Goal: Task Accomplishment & Management: Manage account settings

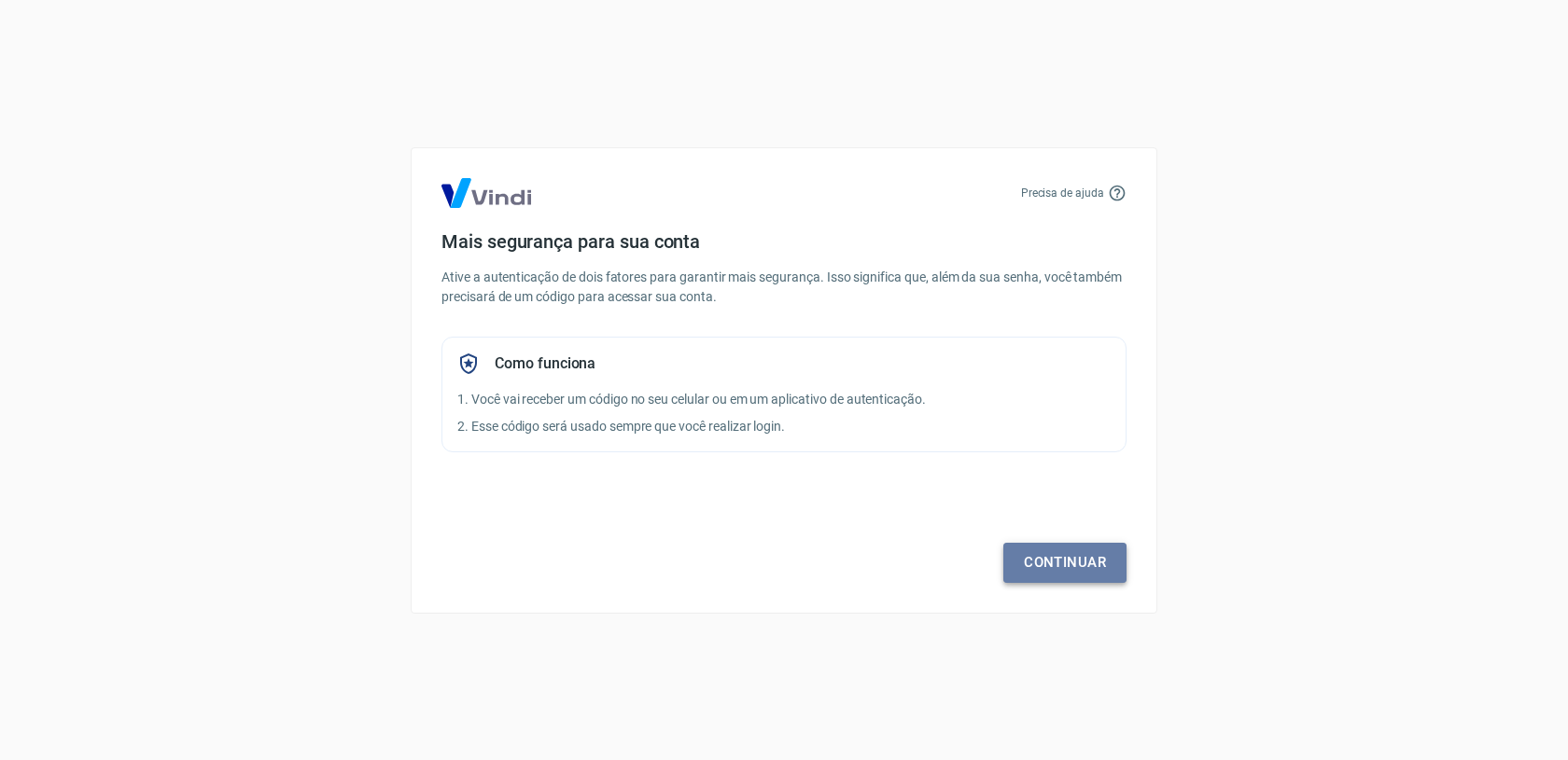
click at [1097, 571] on link "Continuar" at bounding box center [1065, 562] width 123 height 39
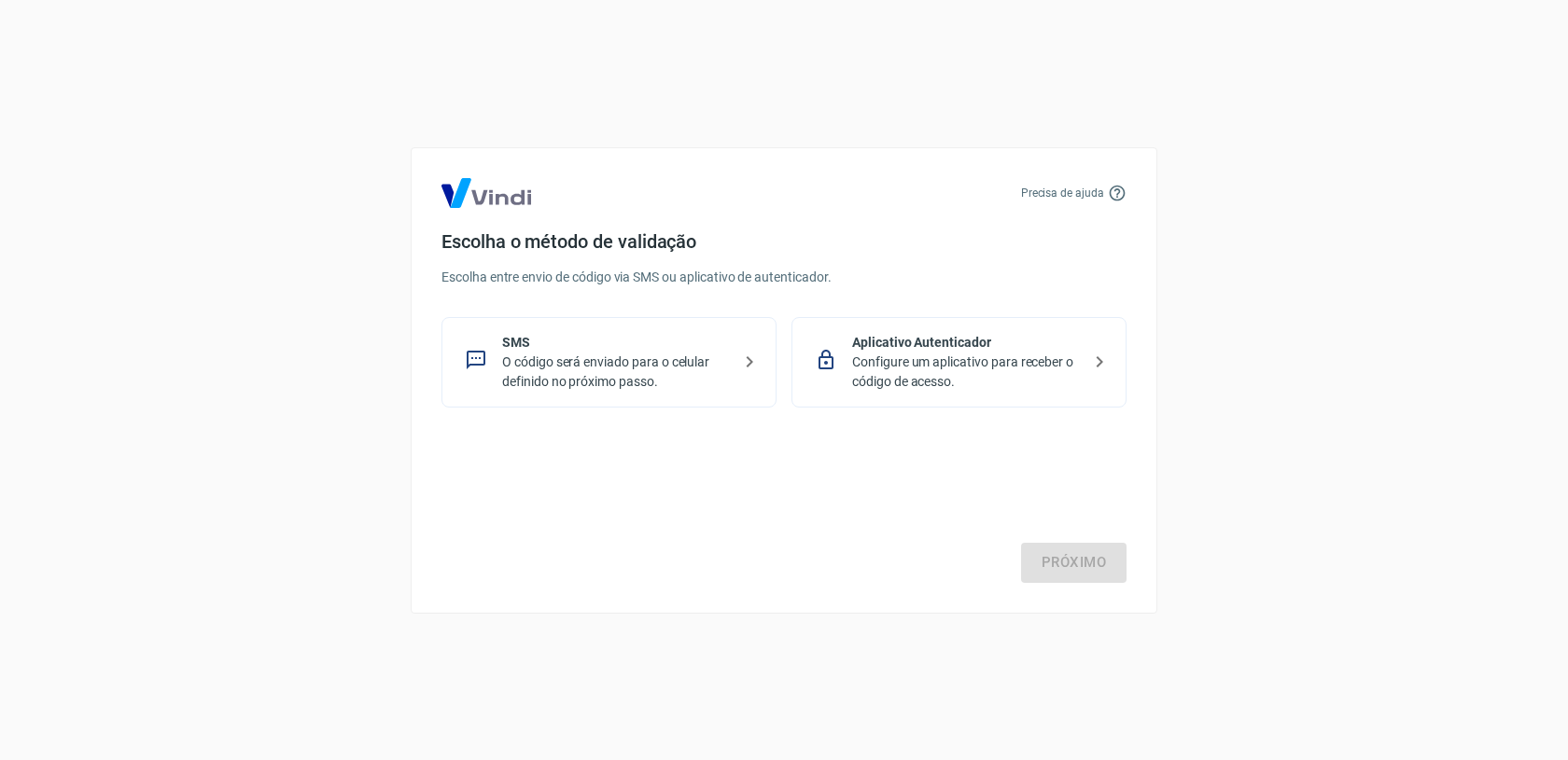
click at [591, 371] on p "O código será enviado para o celular definido no próximo passo." at bounding box center [616, 372] width 228 height 39
click at [1060, 563] on link "Próximo" at bounding box center [1073, 562] width 105 height 39
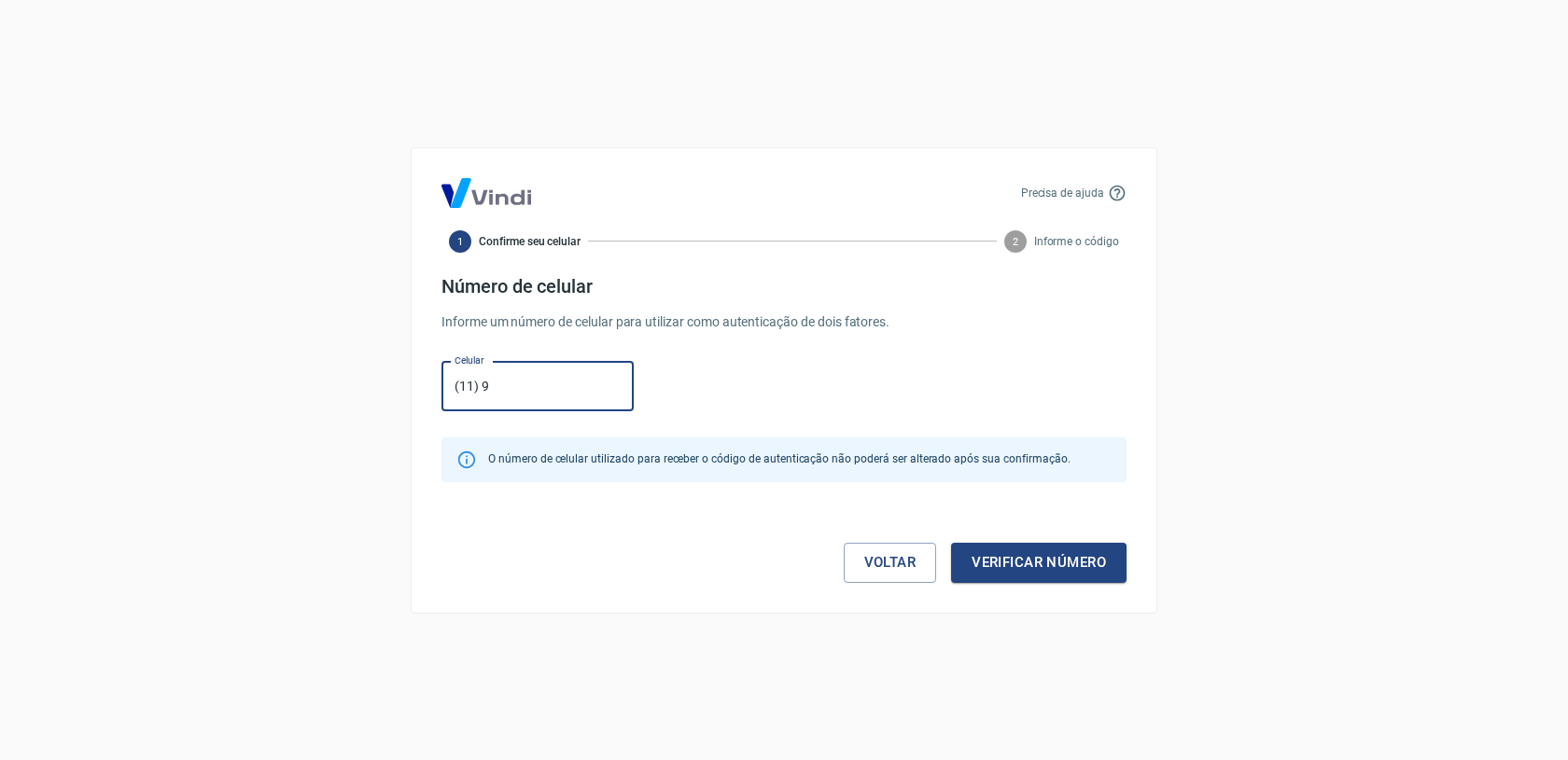
type input "(11) 94010-1361"
click at [997, 574] on button "Verificar número" at bounding box center [1039, 562] width 175 height 39
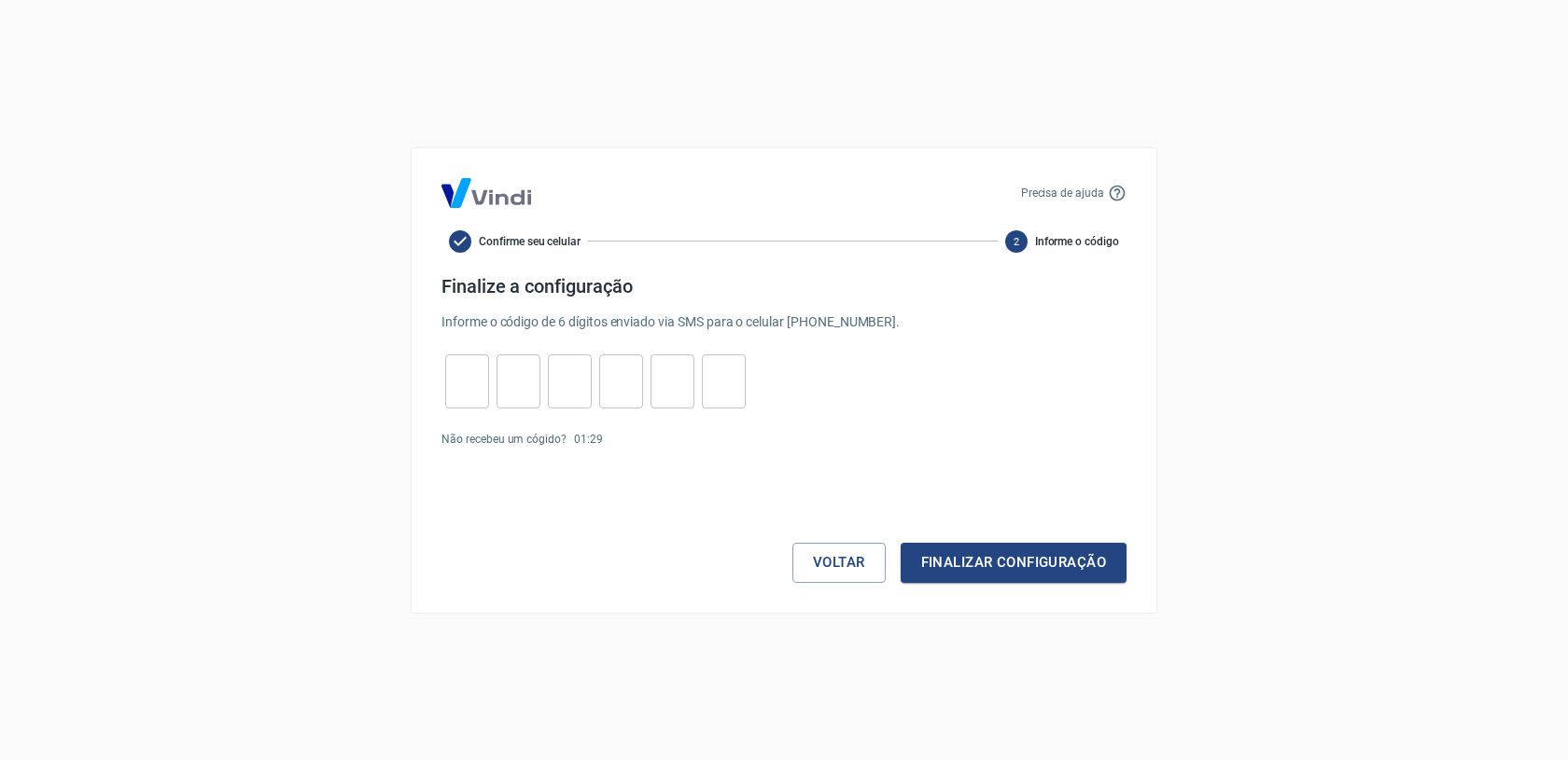
click at [447, 369] on input "tel" at bounding box center [467, 381] width 44 height 40
type input "9"
type input "1"
type input "7"
type input "0"
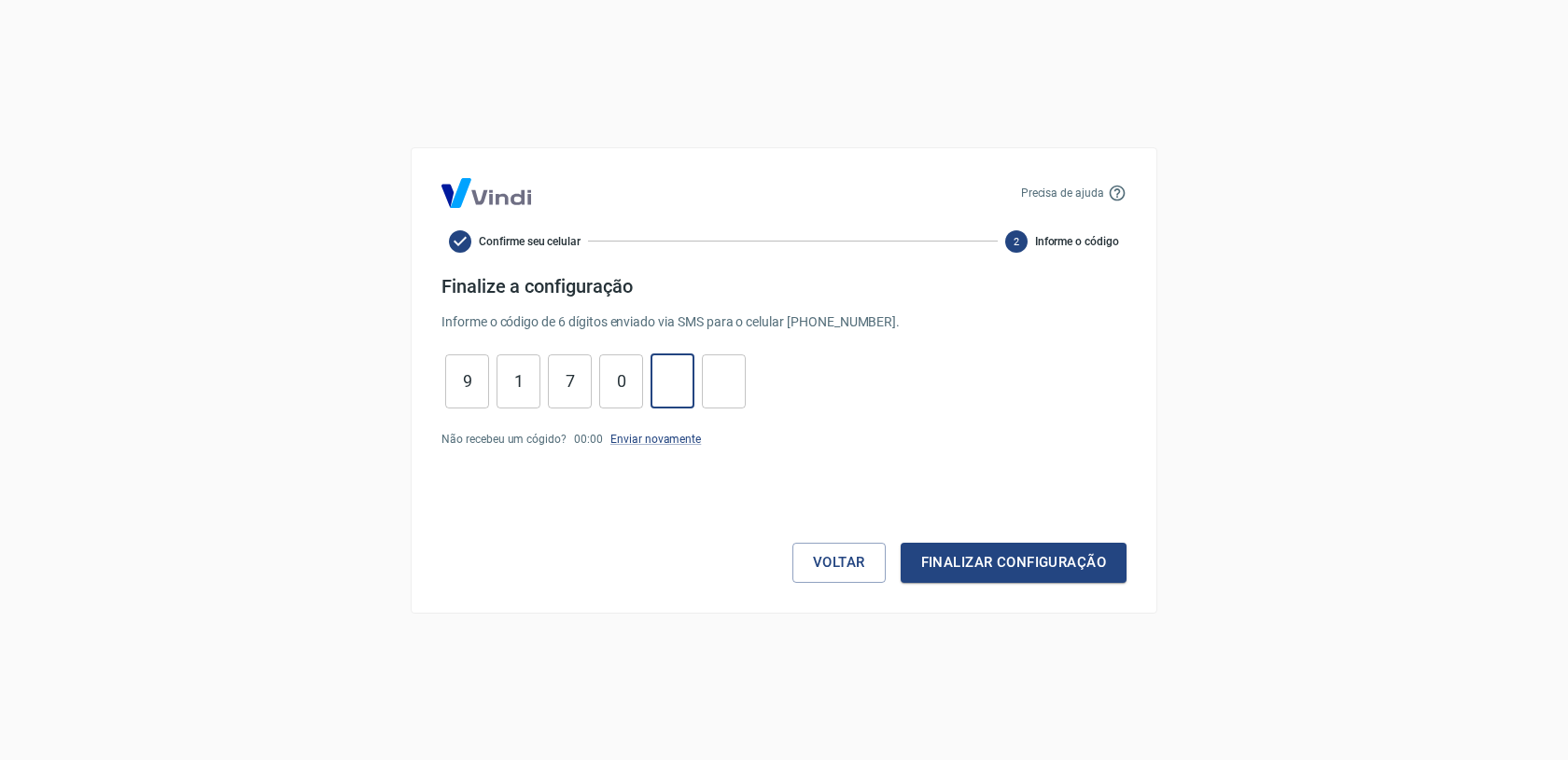
type input "8"
type input "0"
click at [963, 555] on button "Finalizar configuração" at bounding box center [1013, 562] width 226 height 39
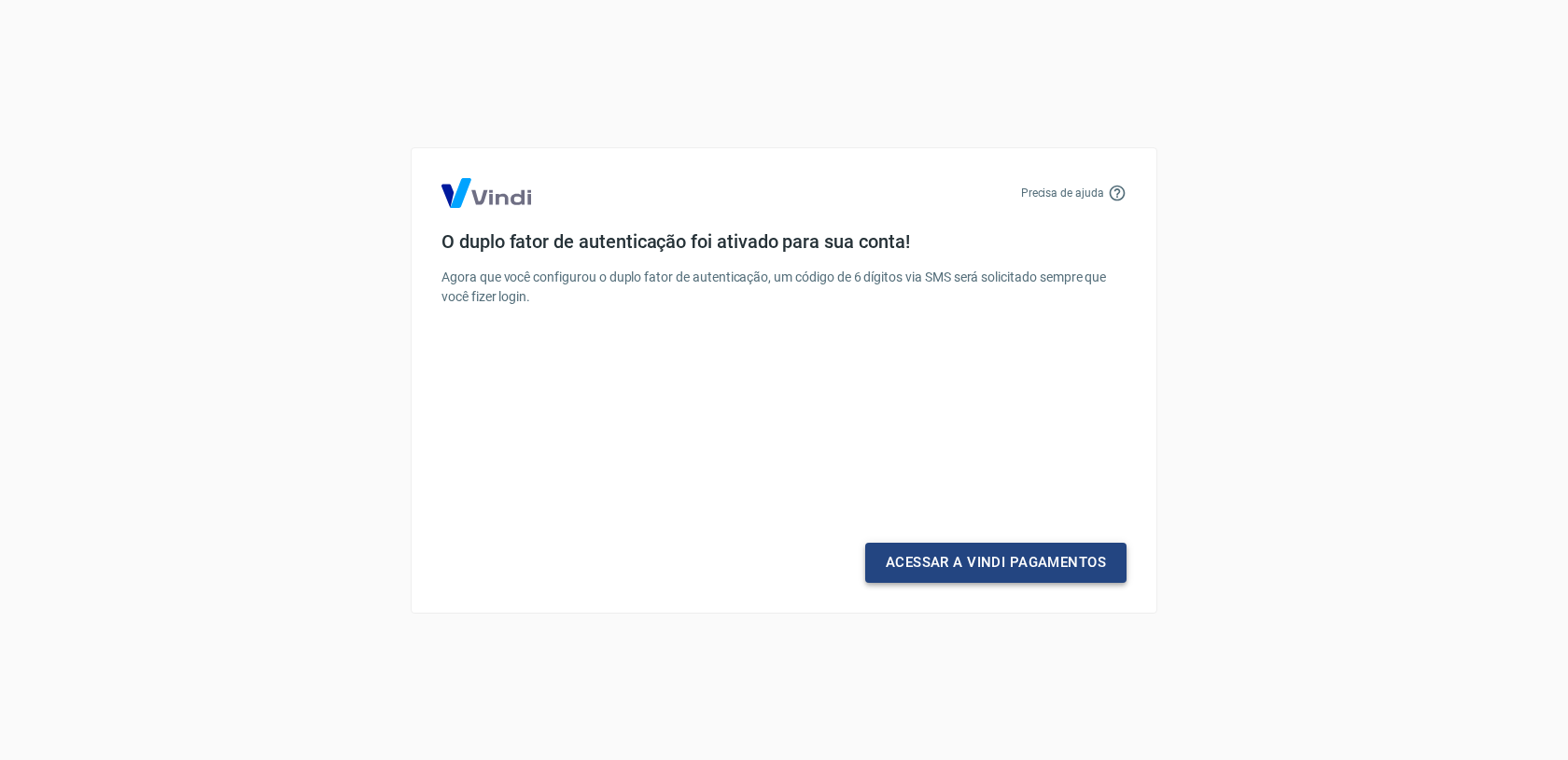
click at [969, 569] on link "Acessar a Vindi Pagamentos" at bounding box center [995, 562] width 261 height 39
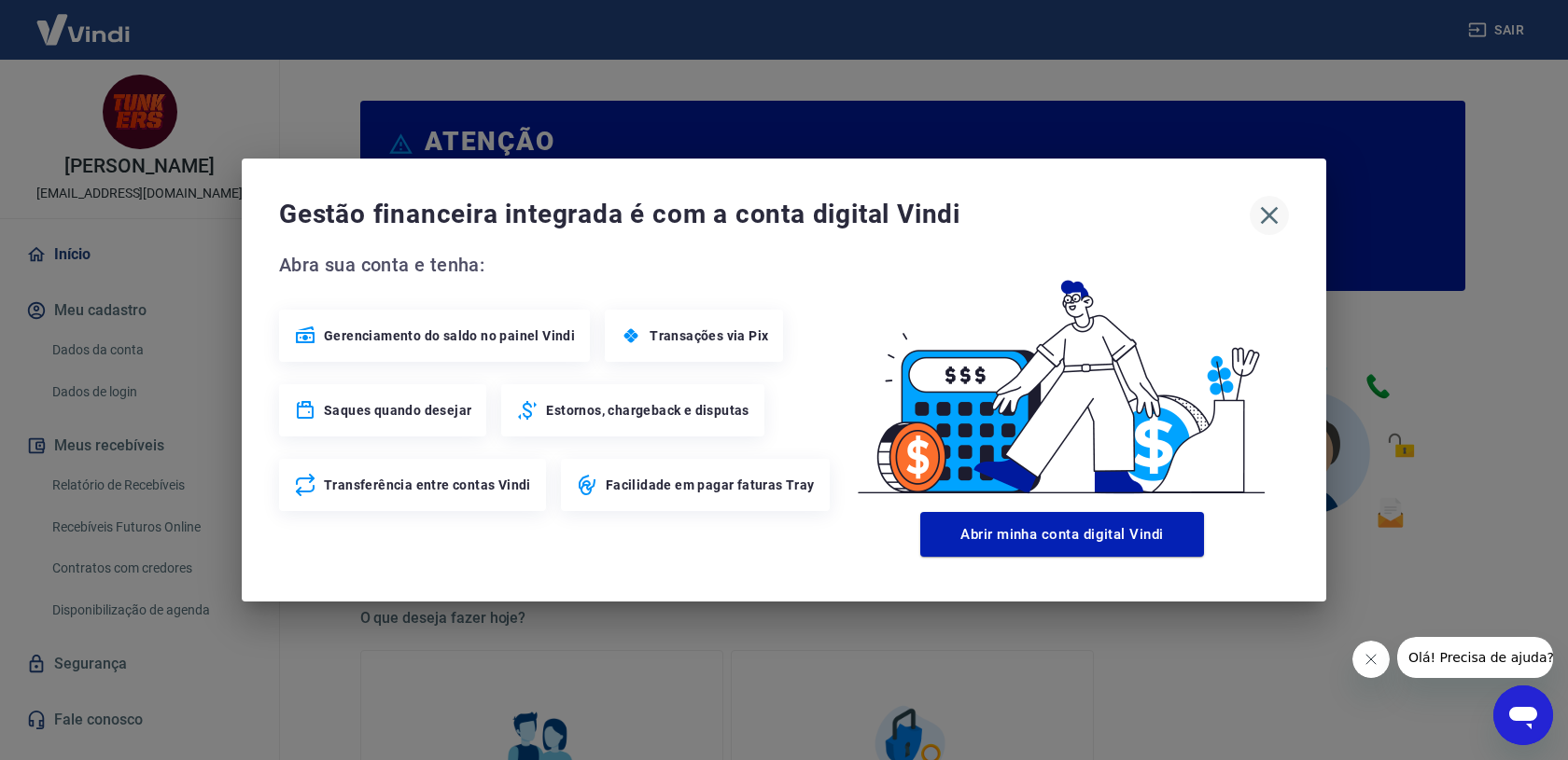
click at [1270, 214] on icon "button" at bounding box center [1269, 216] width 17 height 17
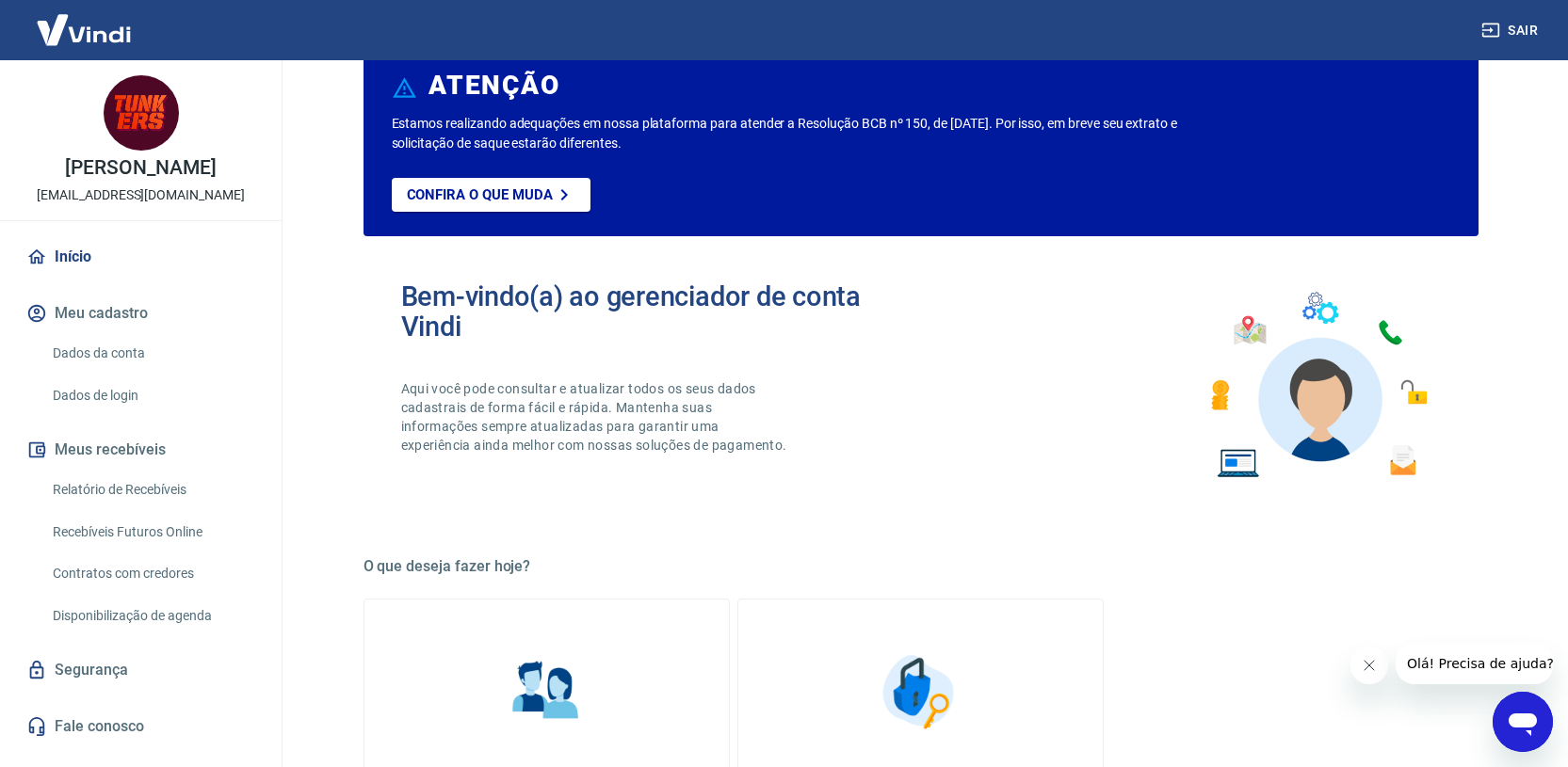
scroll to position [114, 0]
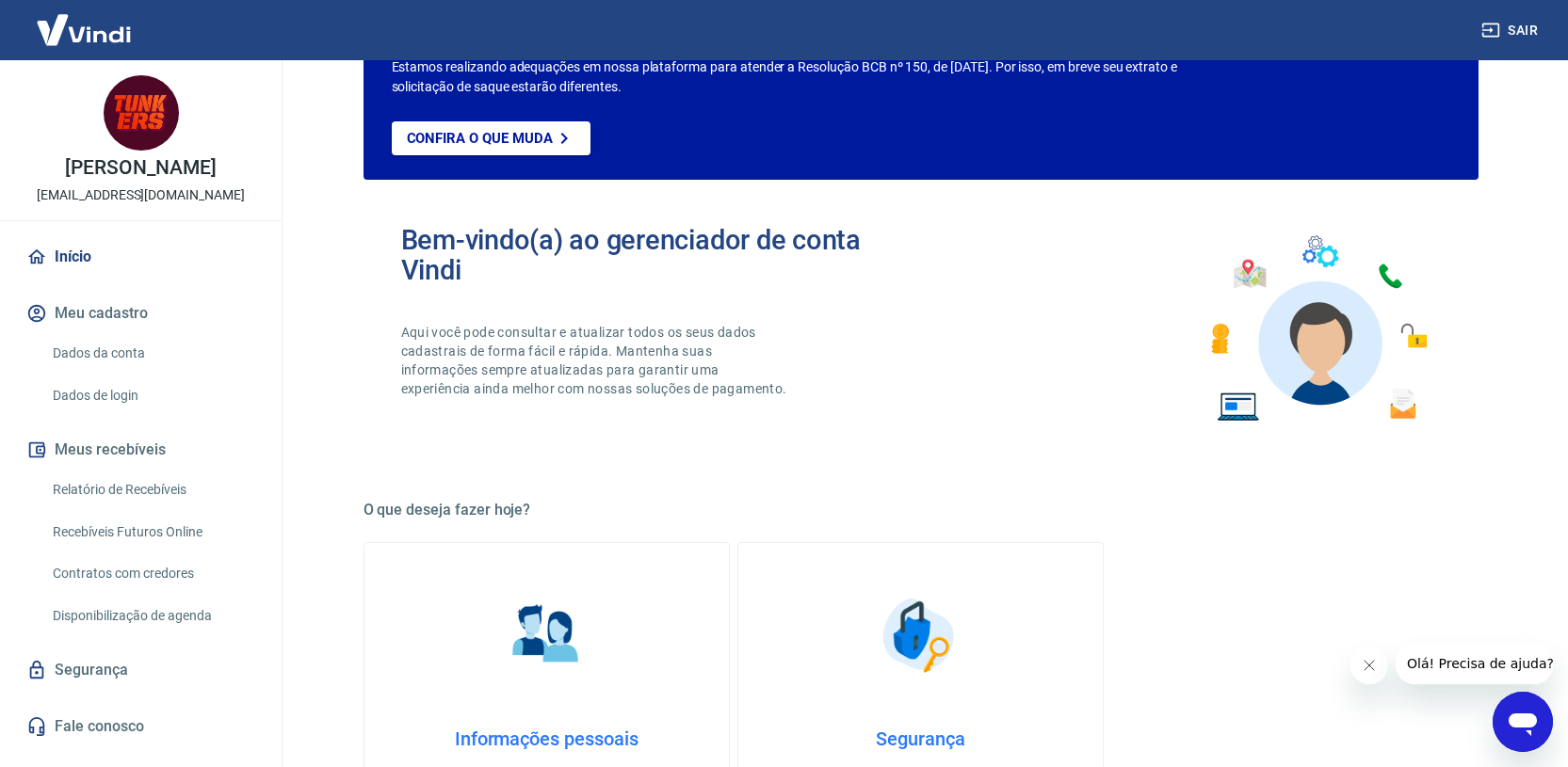
click at [110, 491] on link "Relatório de Recebíveis" at bounding box center [152, 490] width 214 height 39
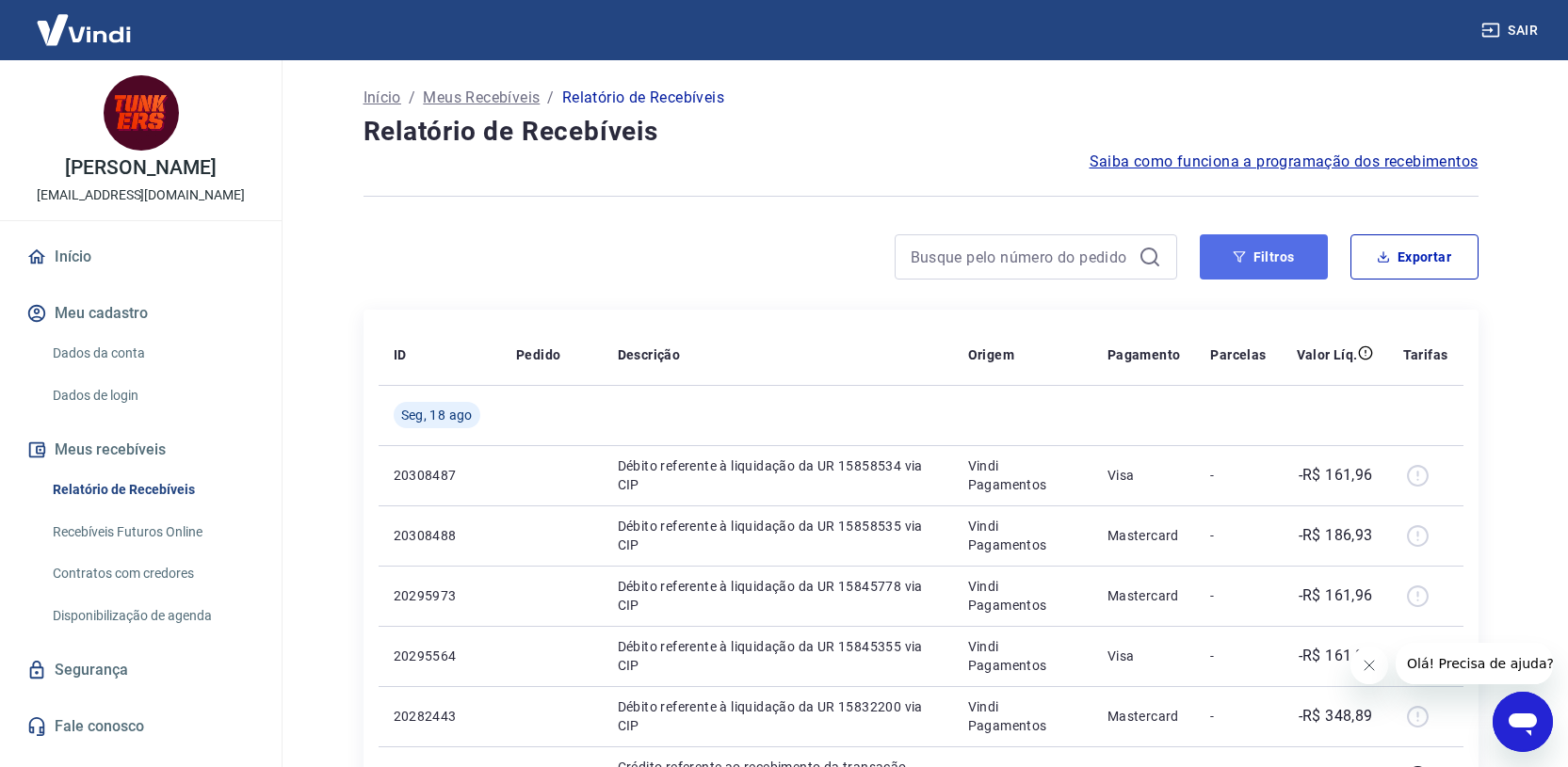
click at [1252, 258] on button "Filtros" at bounding box center [1264, 257] width 128 height 45
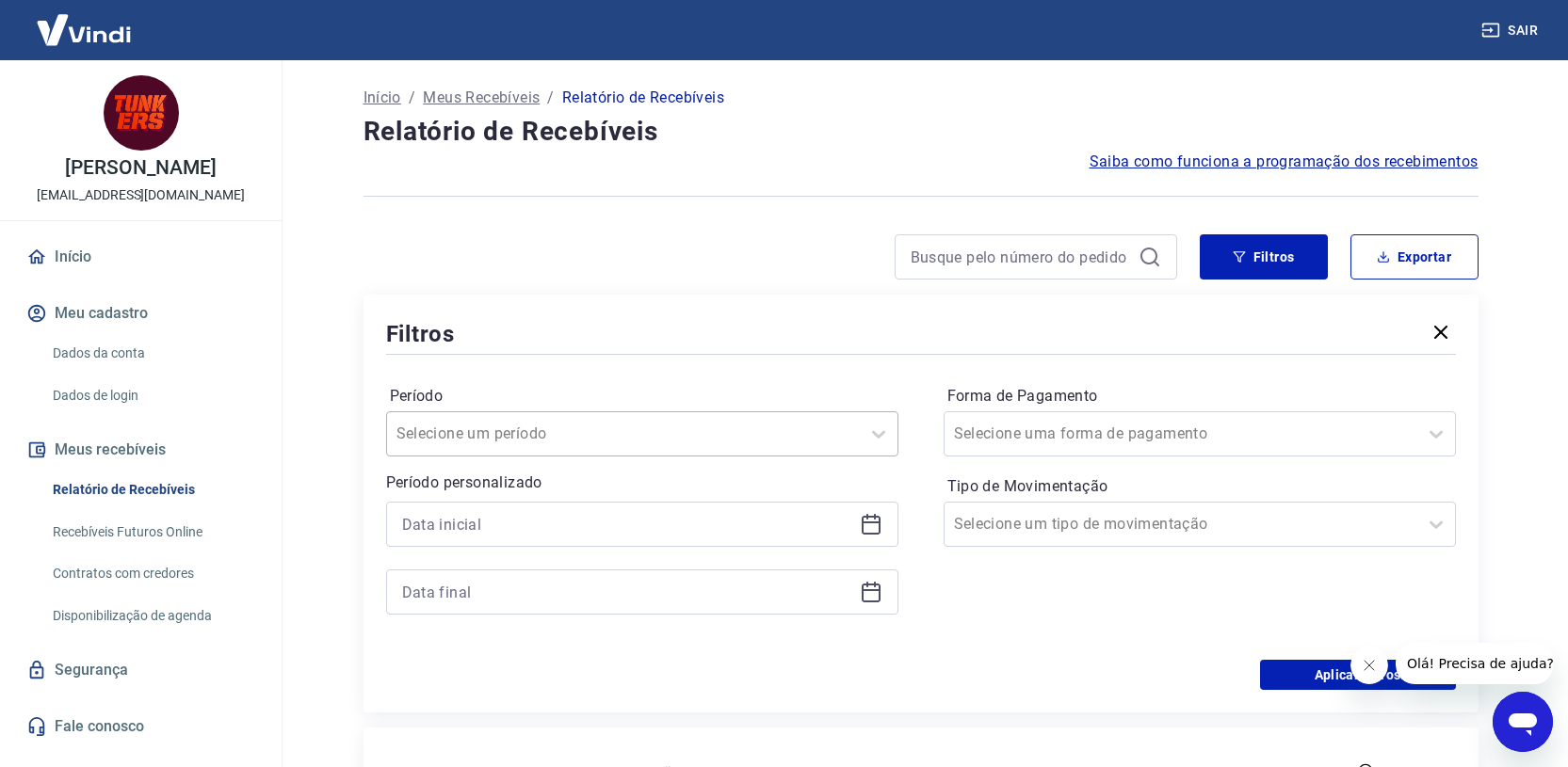
click at [593, 425] on div at bounding box center [624, 434] width 454 height 26
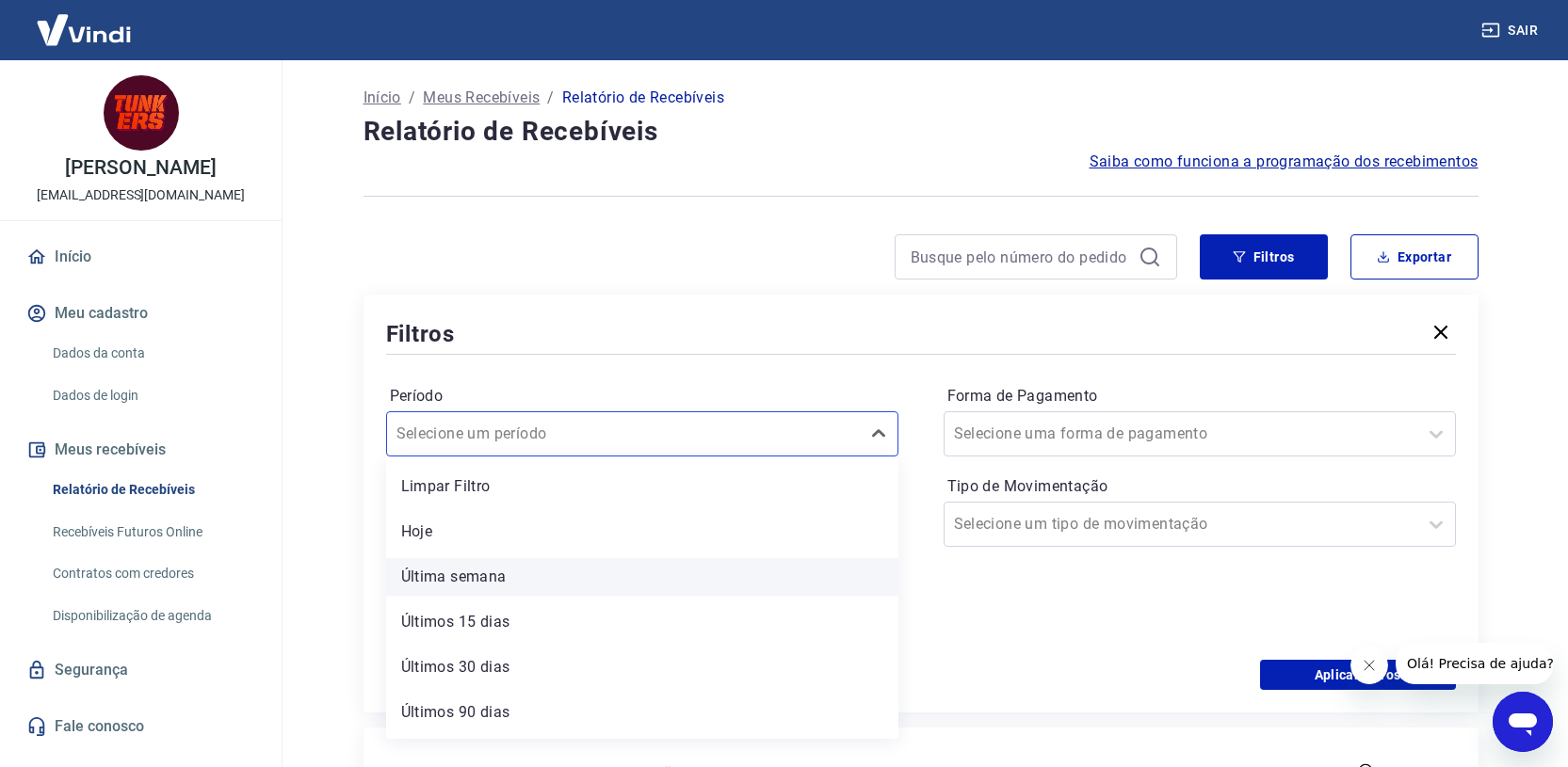
click at [493, 566] on div "Última semana" at bounding box center [642, 576] width 513 height 38
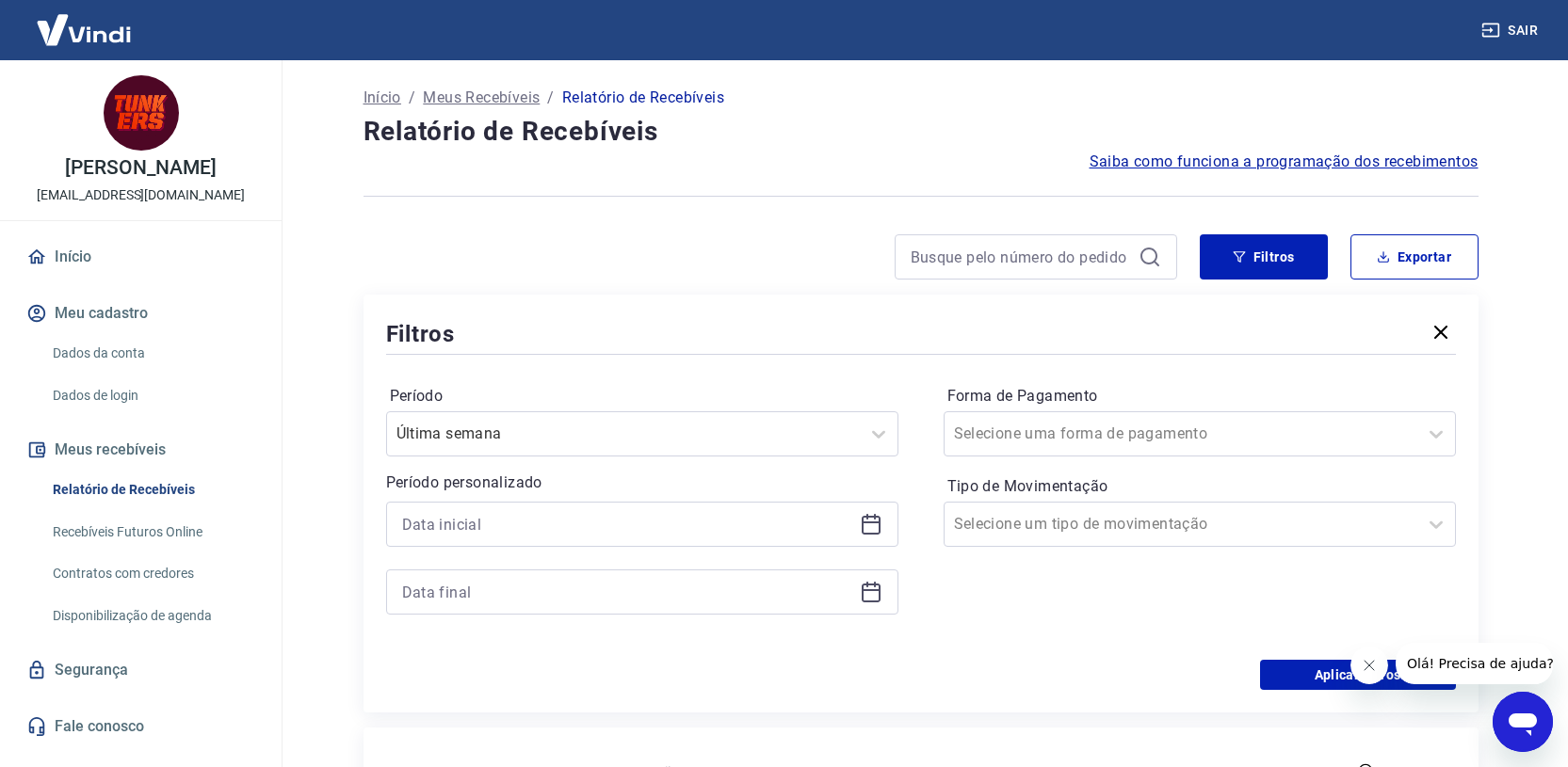
click at [869, 524] on icon at bounding box center [871, 524] width 22 height 22
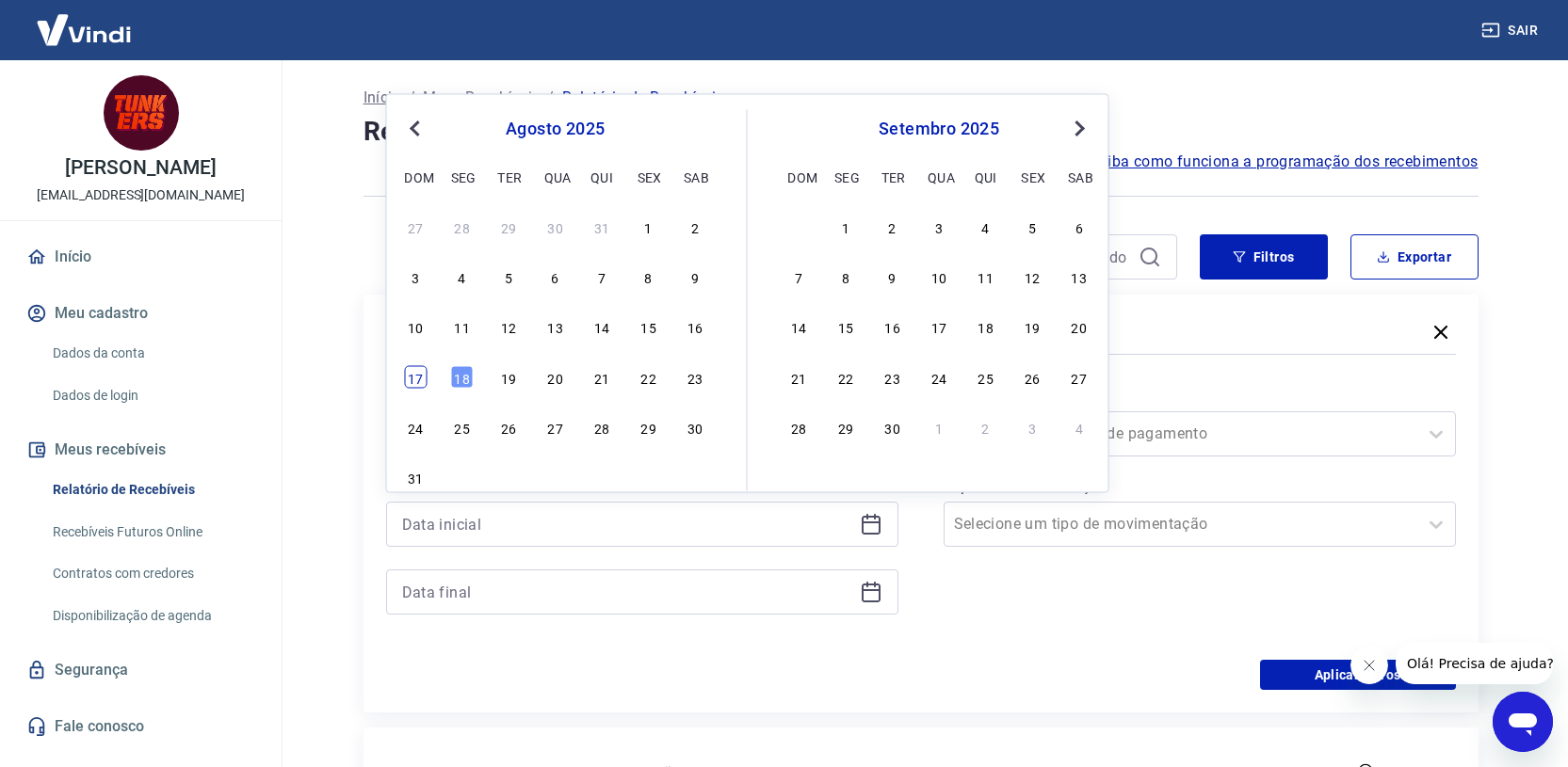
click at [418, 382] on div "17" at bounding box center [414, 376] width 22 height 22
type input "17/08/2025"
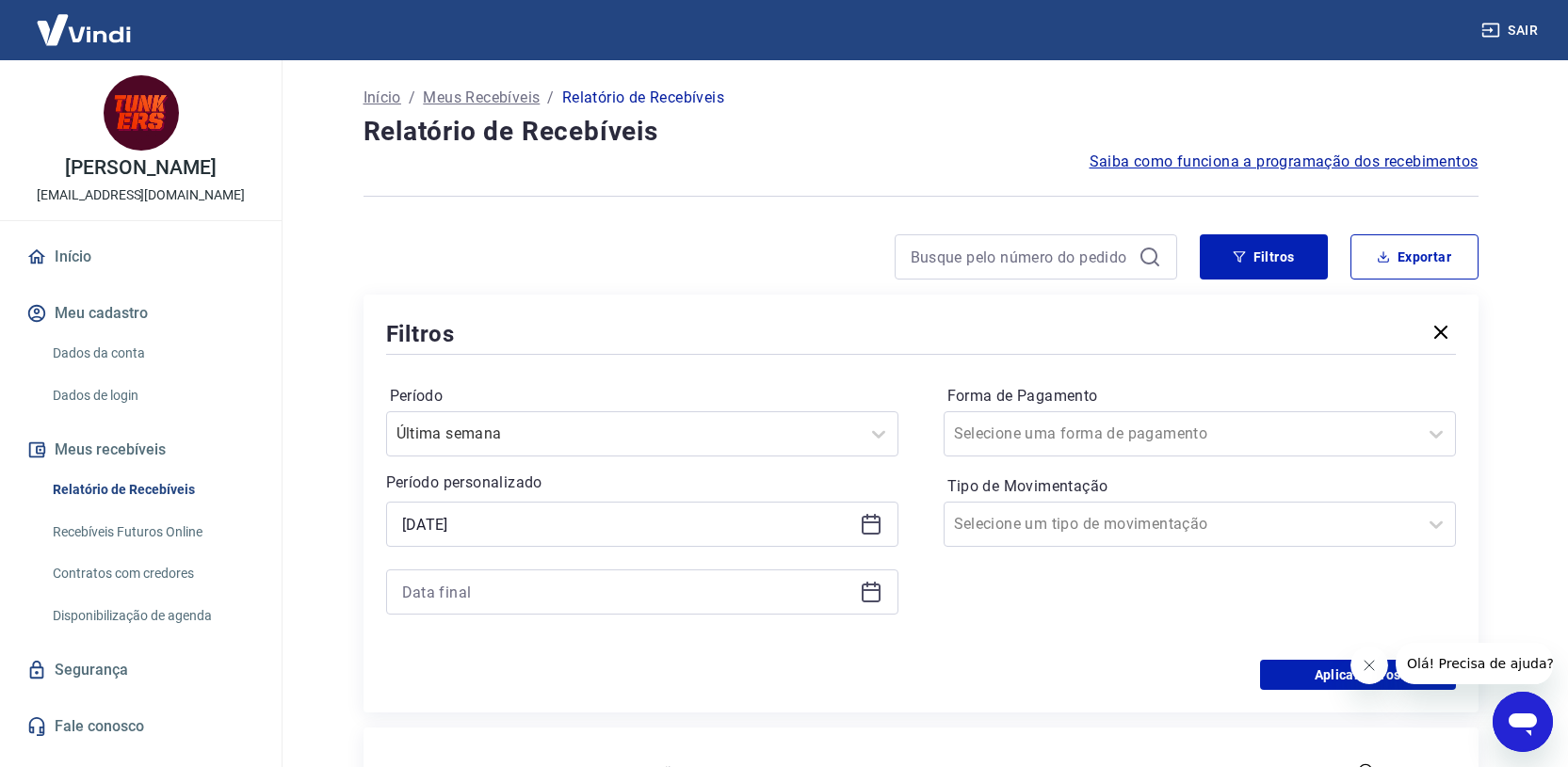
click at [869, 594] on icon at bounding box center [871, 591] width 22 height 22
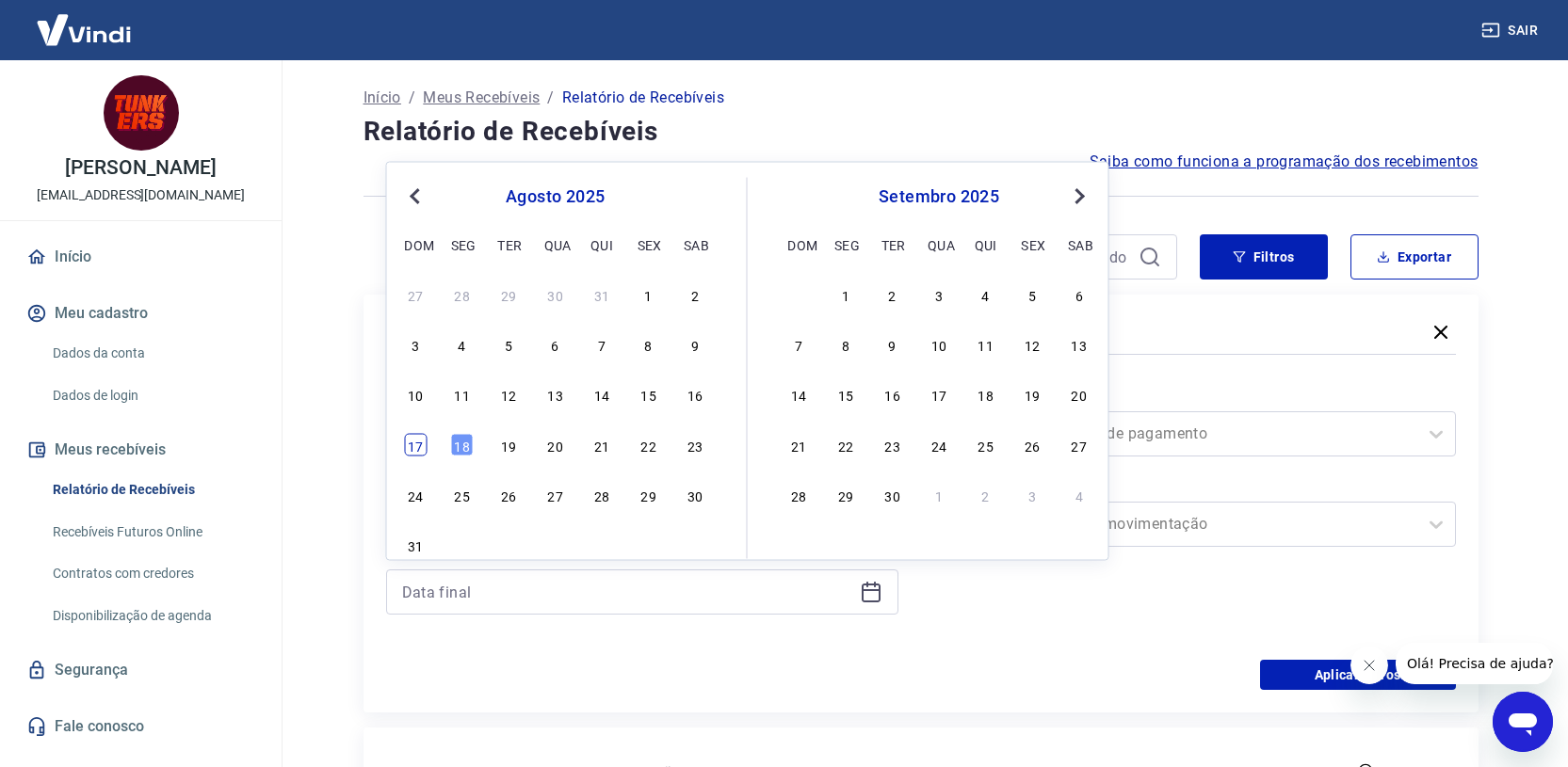
click at [411, 448] on div "17" at bounding box center [414, 443] width 22 height 22
type input "17/08/2025"
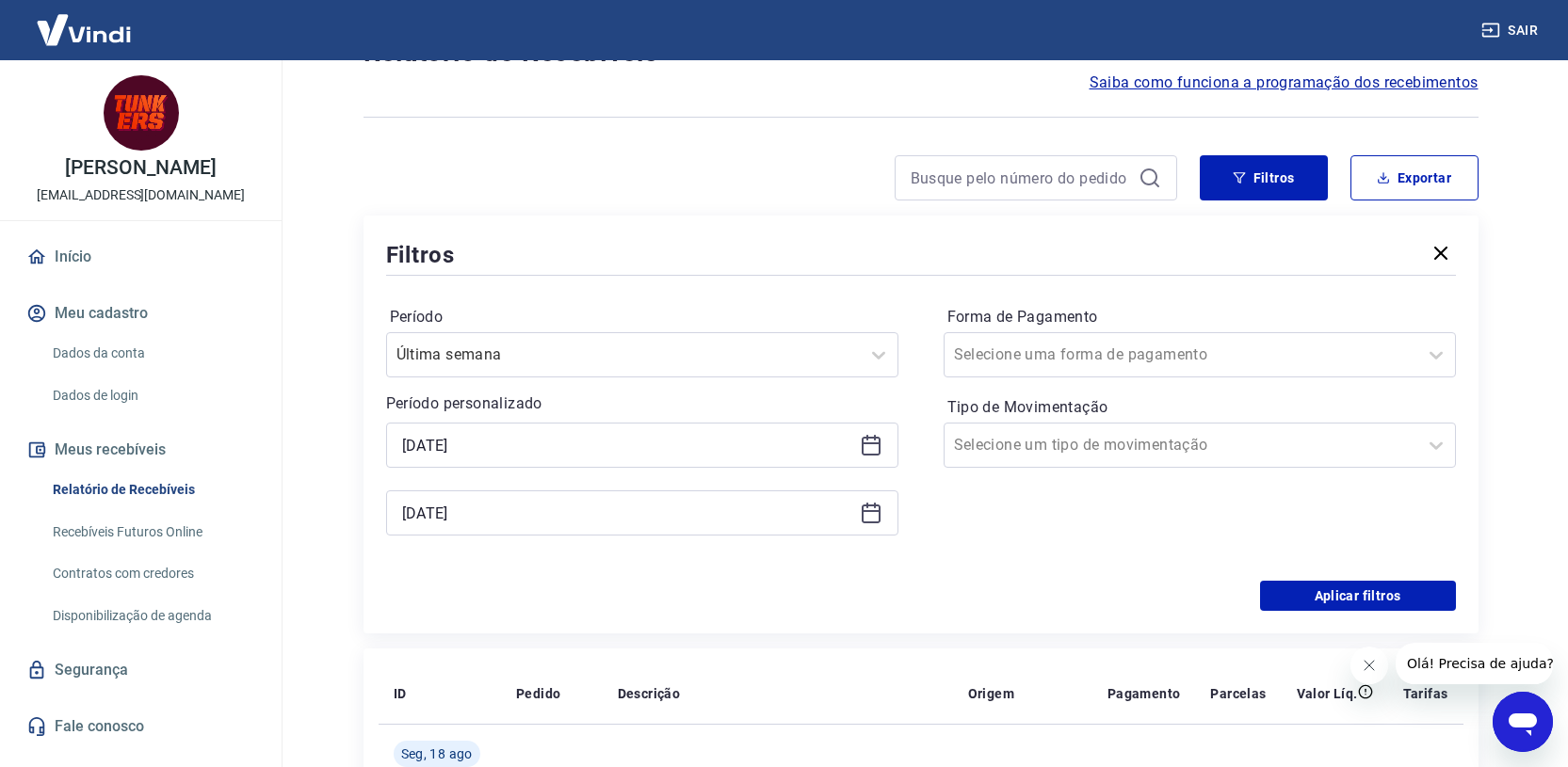
scroll to position [227, 0]
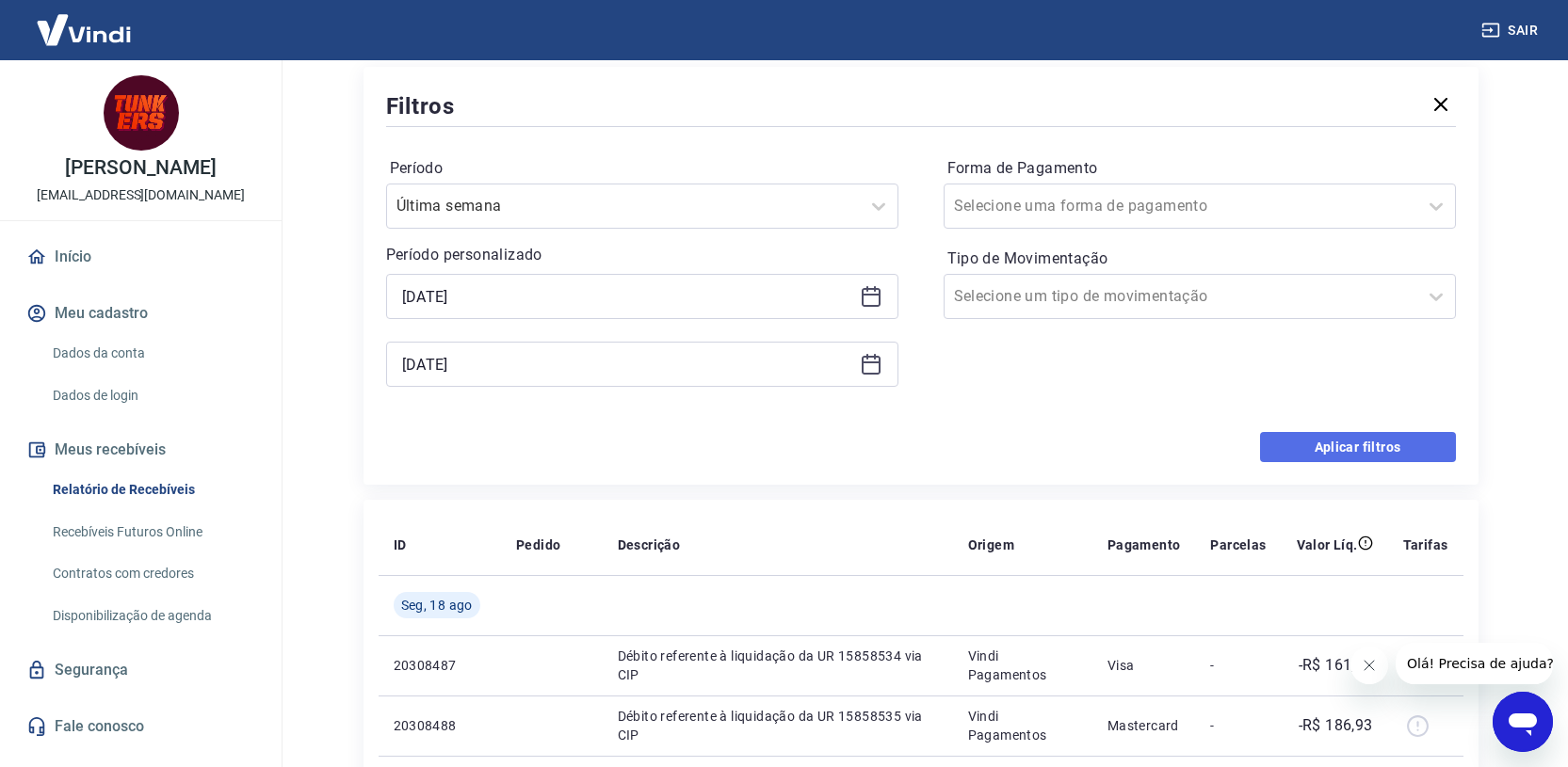
click at [1353, 450] on button "Aplicar filtros" at bounding box center [1357, 446] width 196 height 30
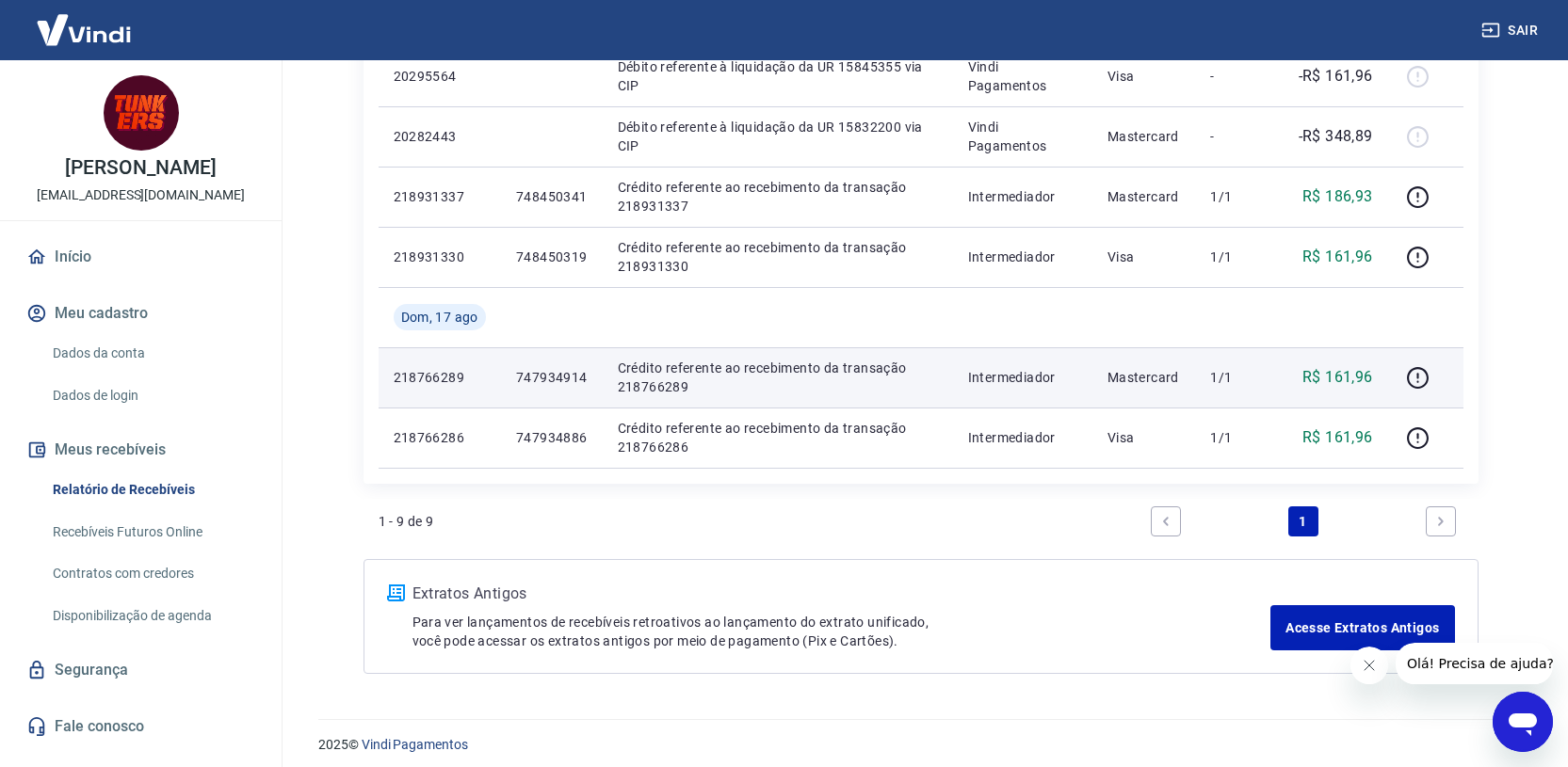
scroll to position [589, 0]
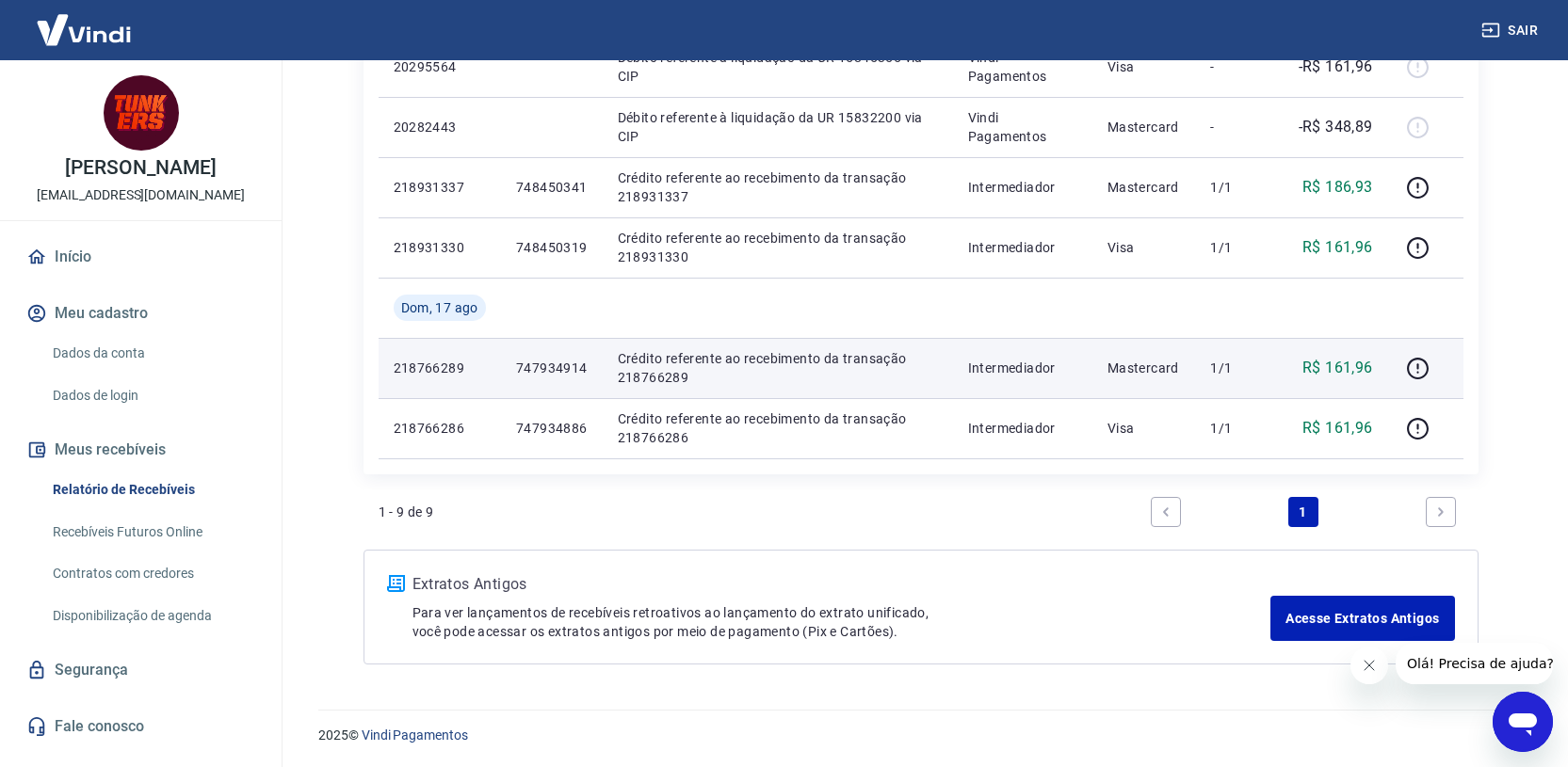
click at [1161, 376] on p "Mastercard" at bounding box center [1145, 367] width 74 height 18
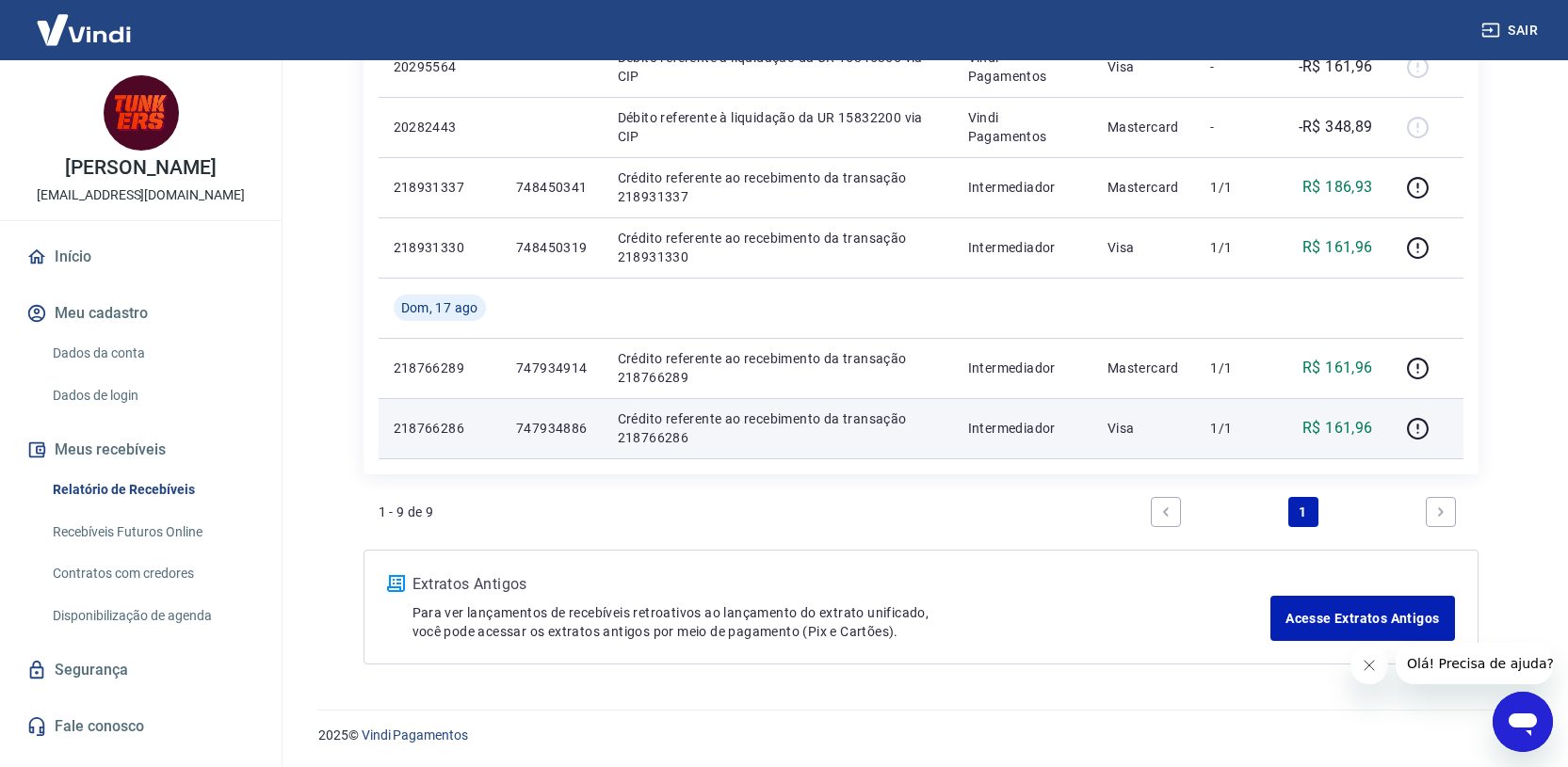
click at [1136, 424] on p "Visa" at bounding box center [1145, 428] width 74 height 18
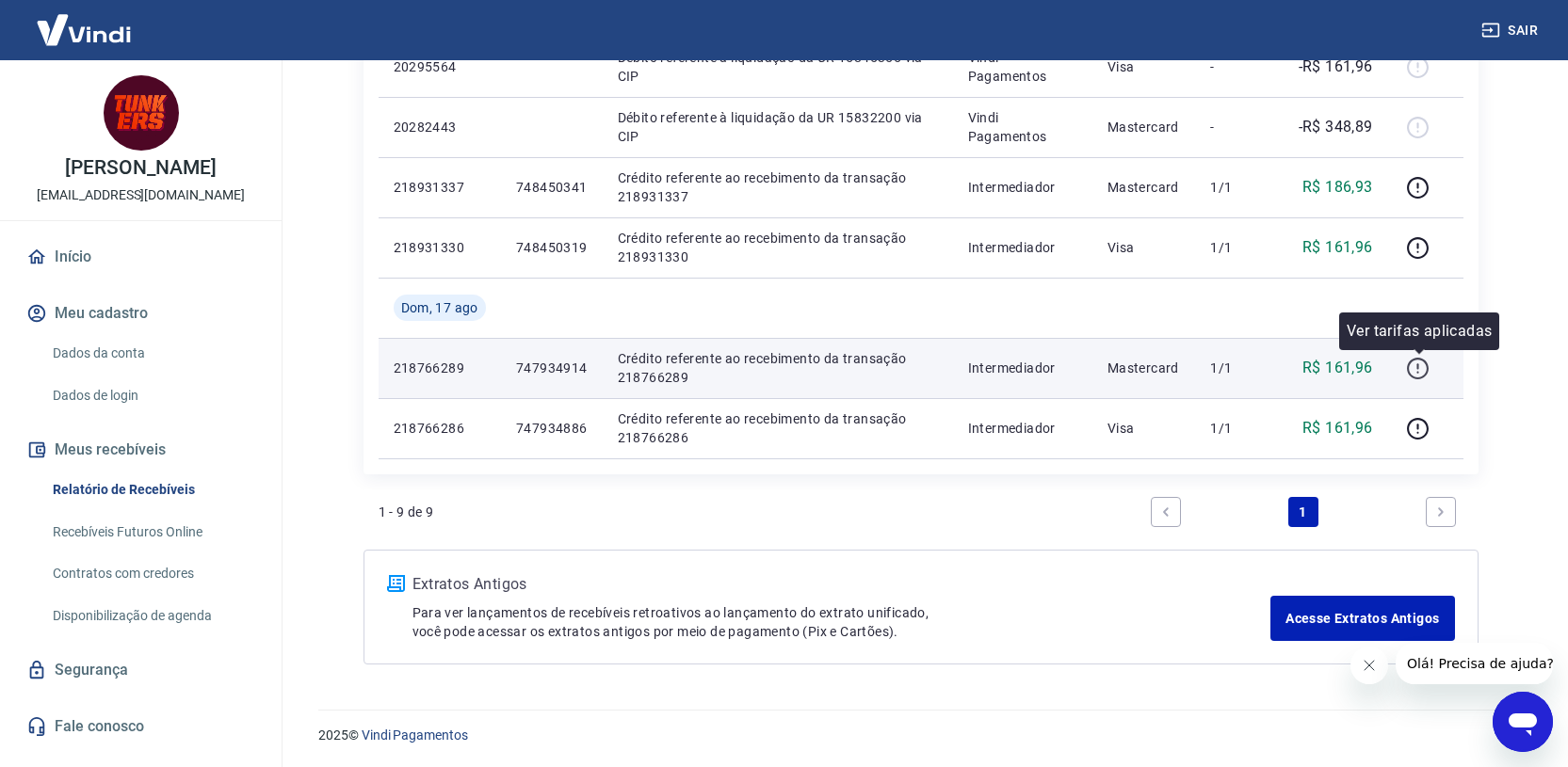
click at [1413, 368] on icon "button" at bounding box center [1417, 368] width 23 height 23
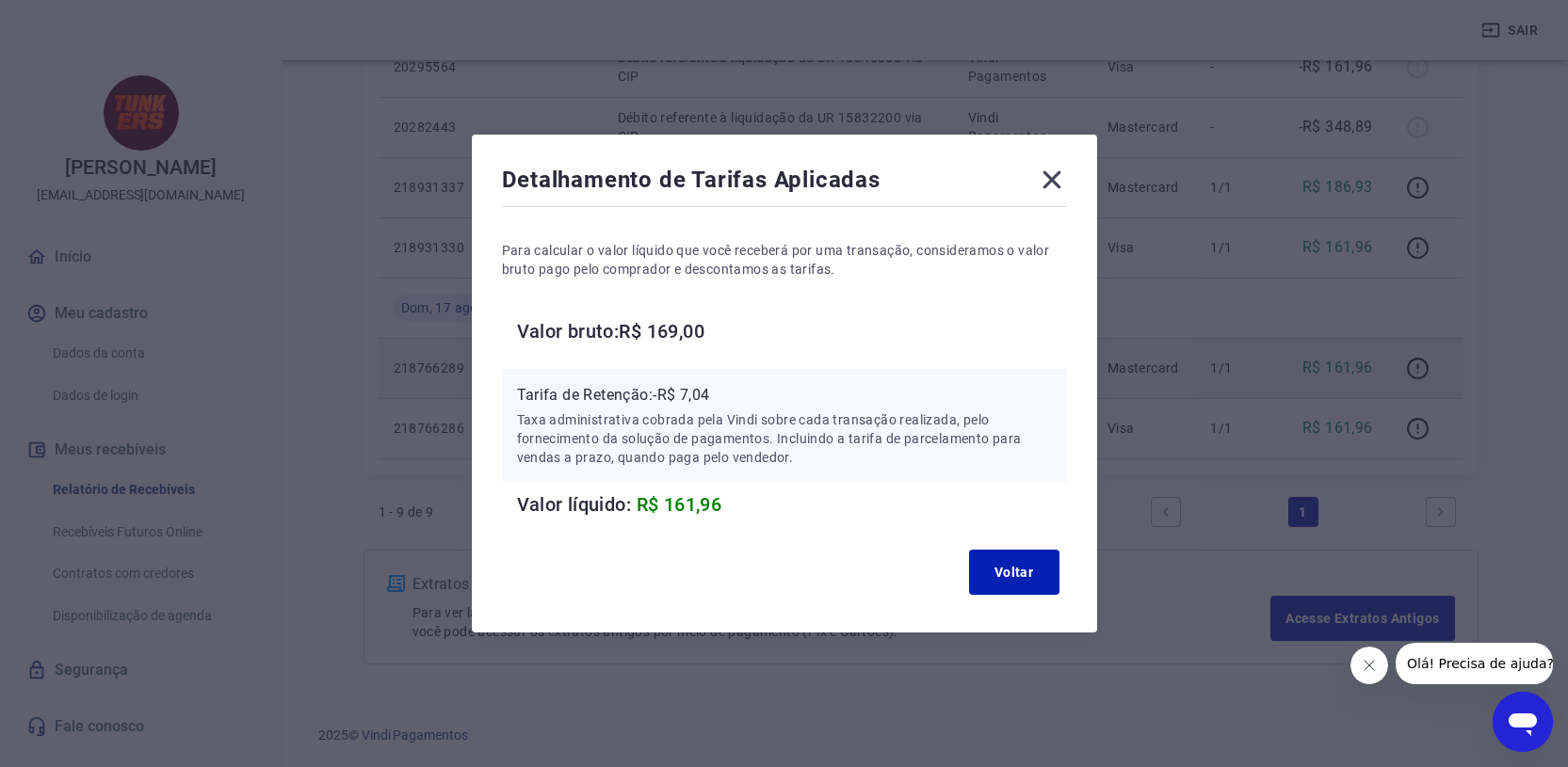
click at [1060, 174] on icon at bounding box center [1051, 180] width 18 height 17
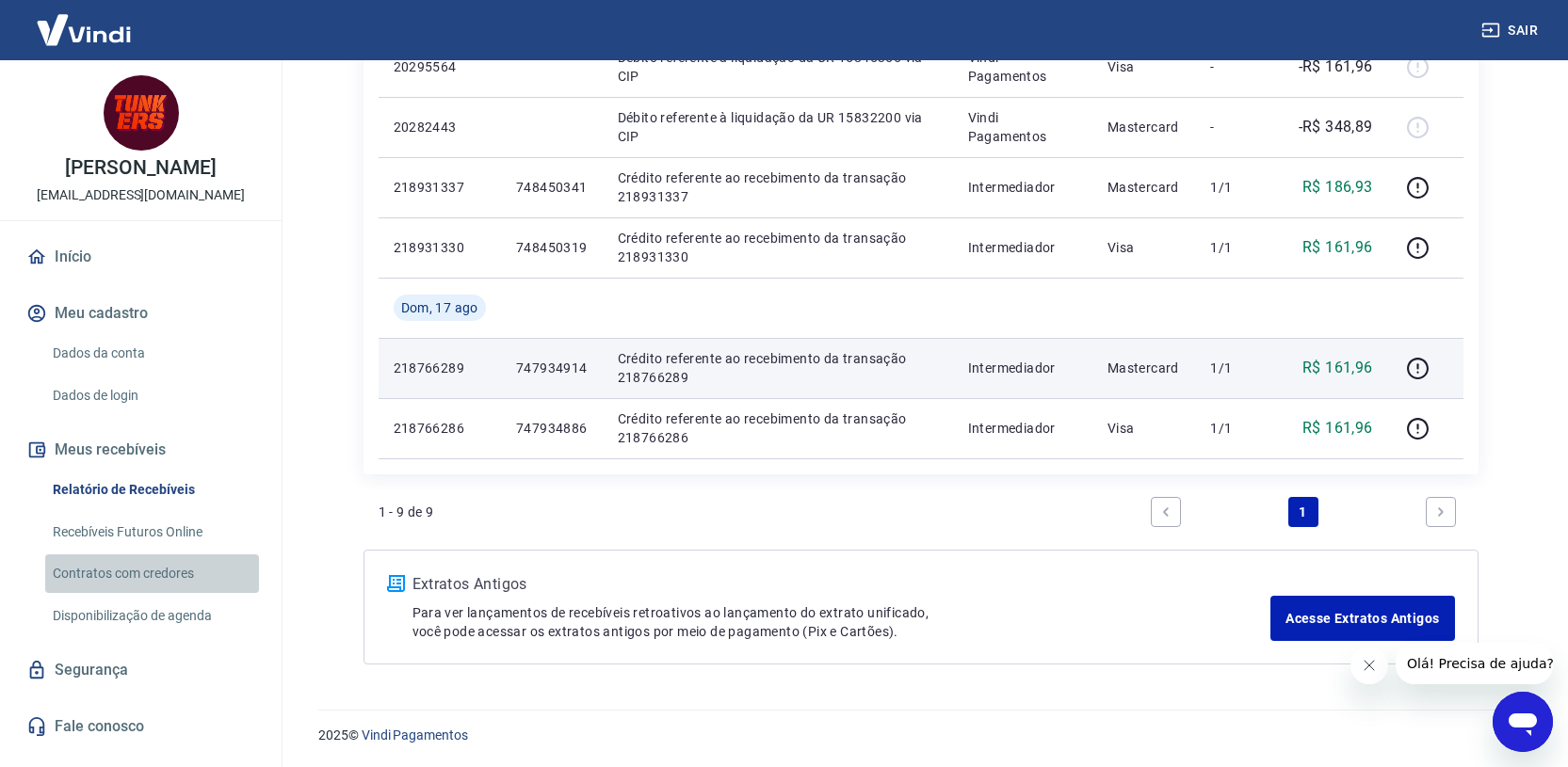
click at [160, 575] on link "Contratos com credores" at bounding box center [152, 574] width 214 height 39
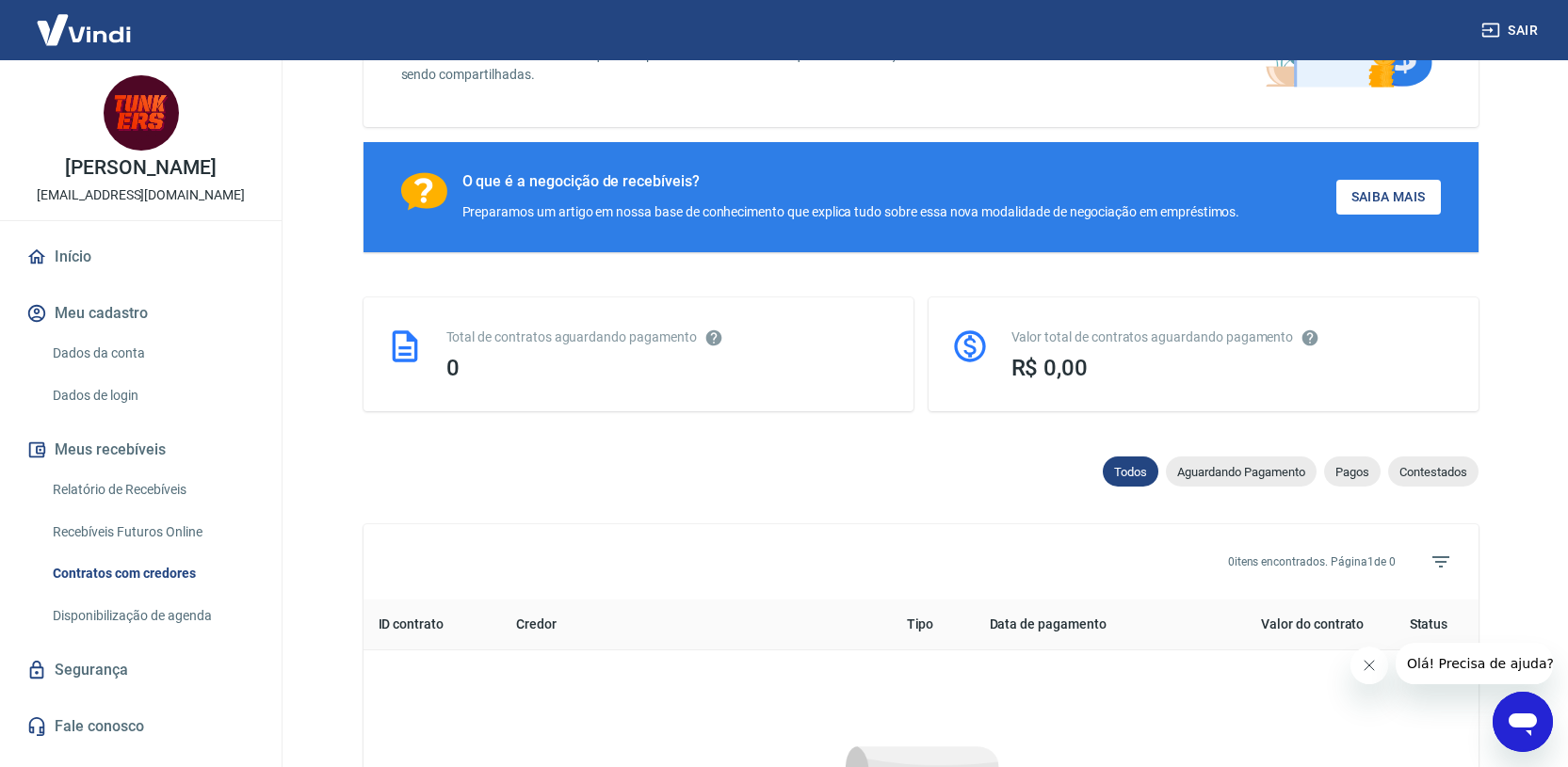
scroll to position [782, 0]
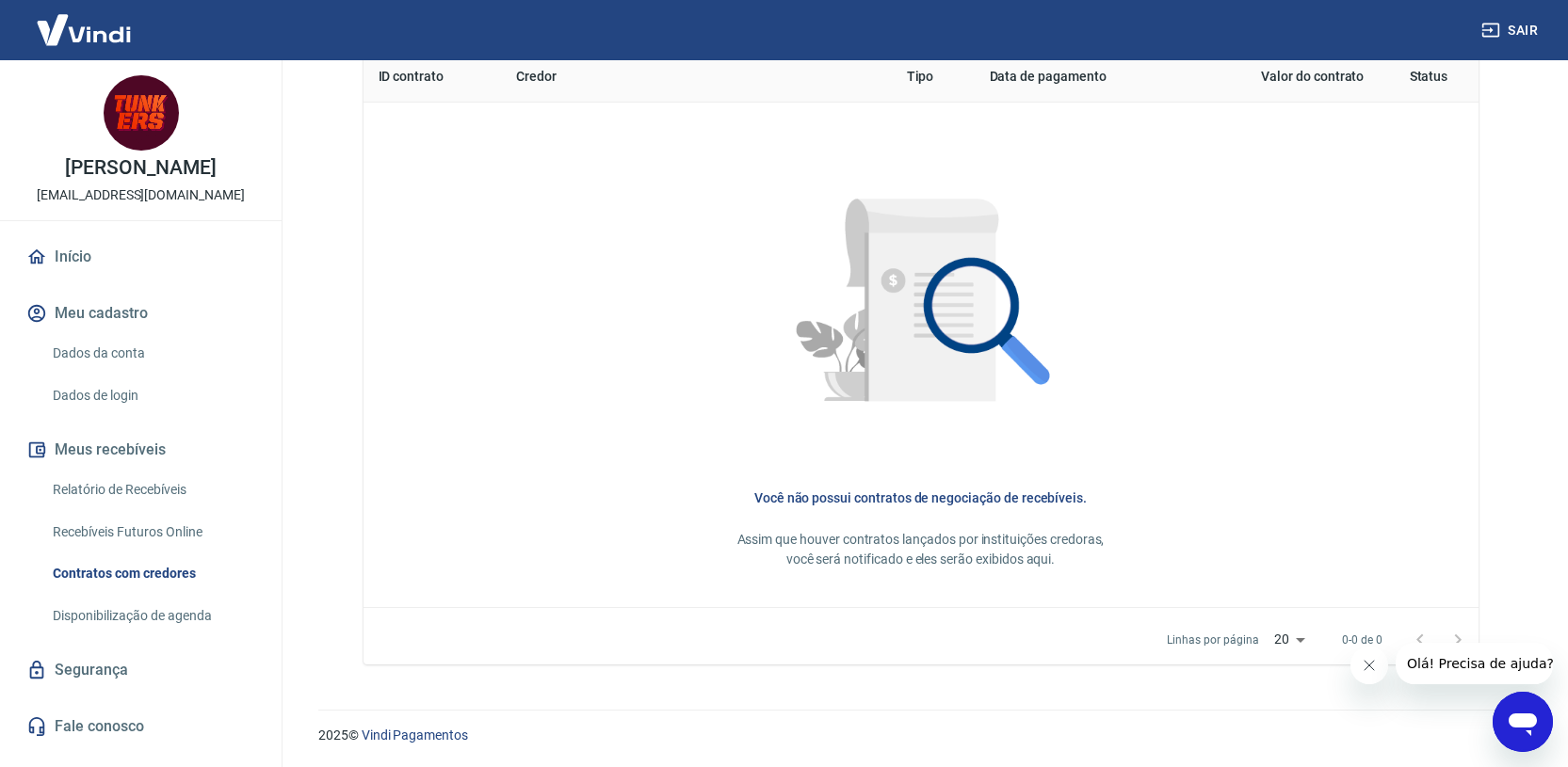
click at [95, 317] on button "Meu cadastro" at bounding box center [140, 313] width 236 height 42
click at [78, 483] on link "Relatório de Recebíveis" at bounding box center [152, 490] width 214 height 39
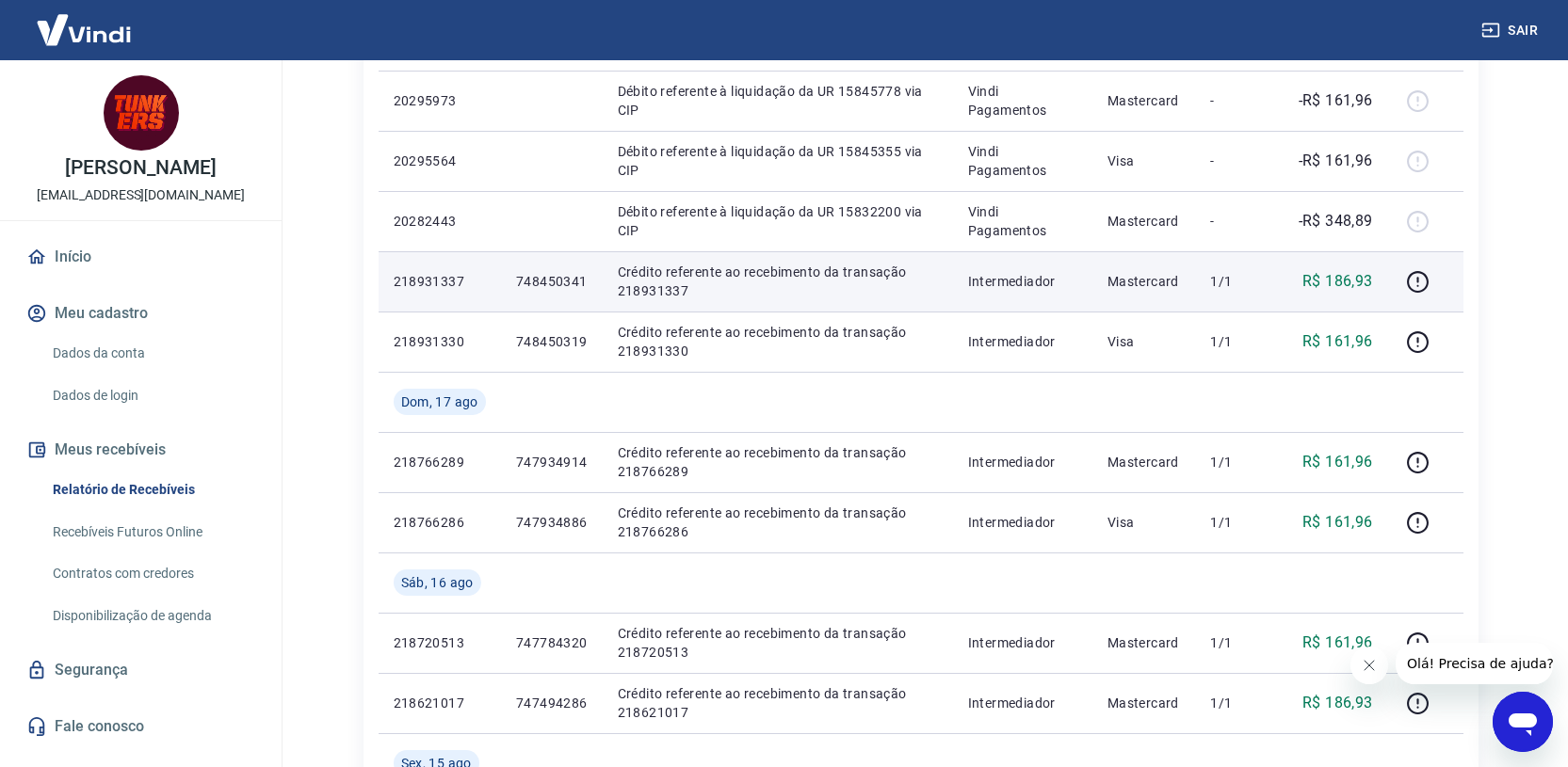
scroll to position [496, 0]
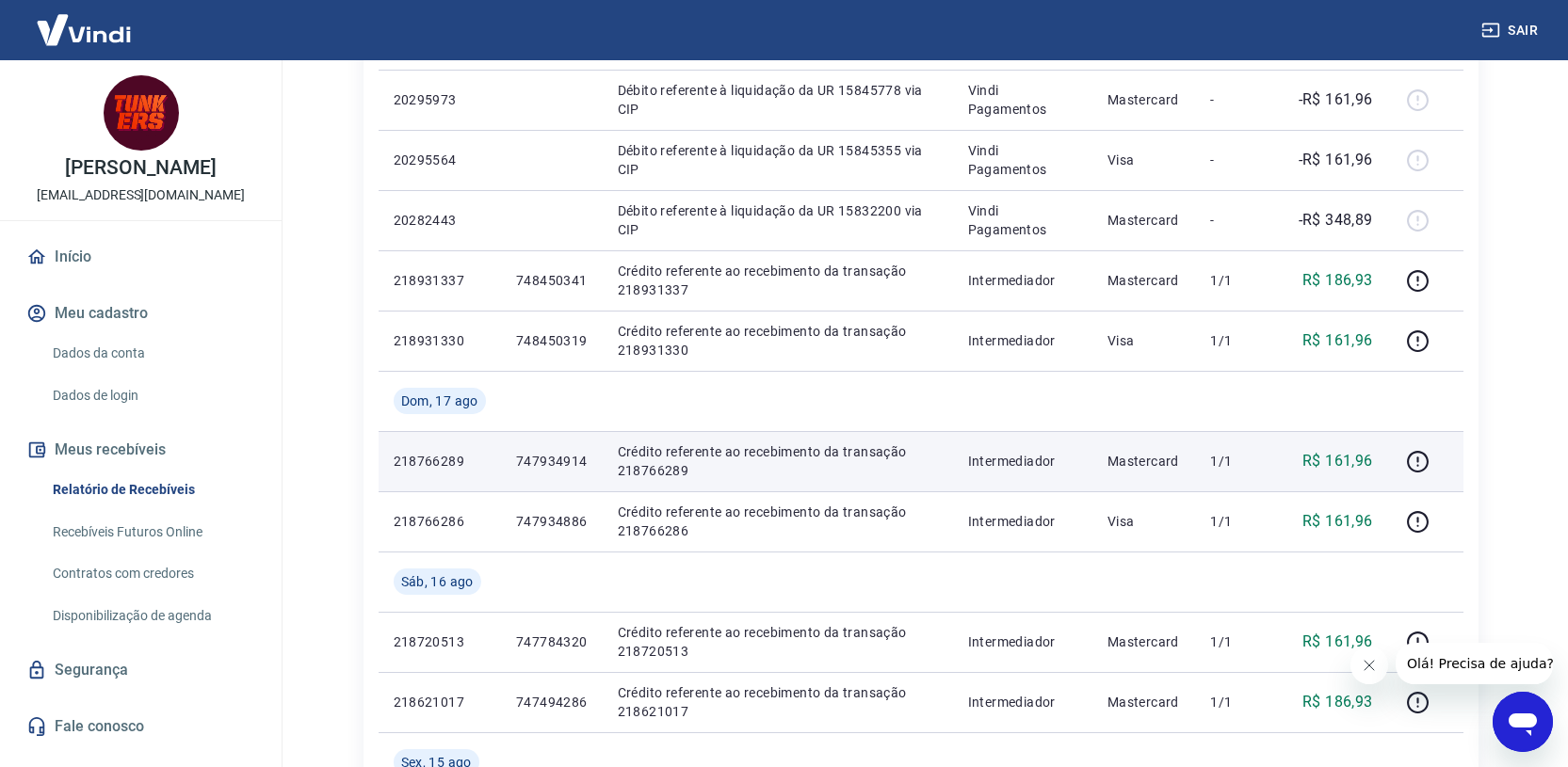
click at [752, 456] on p "Crédito referente ao recebimento da transação 218766289" at bounding box center [777, 461] width 320 height 38
click at [432, 456] on p "218766289" at bounding box center [440, 461] width 92 height 18
click at [830, 471] on p "Crédito referente ao recebimento da transação 218766289" at bounding box center [777, 461] width 320 height 38
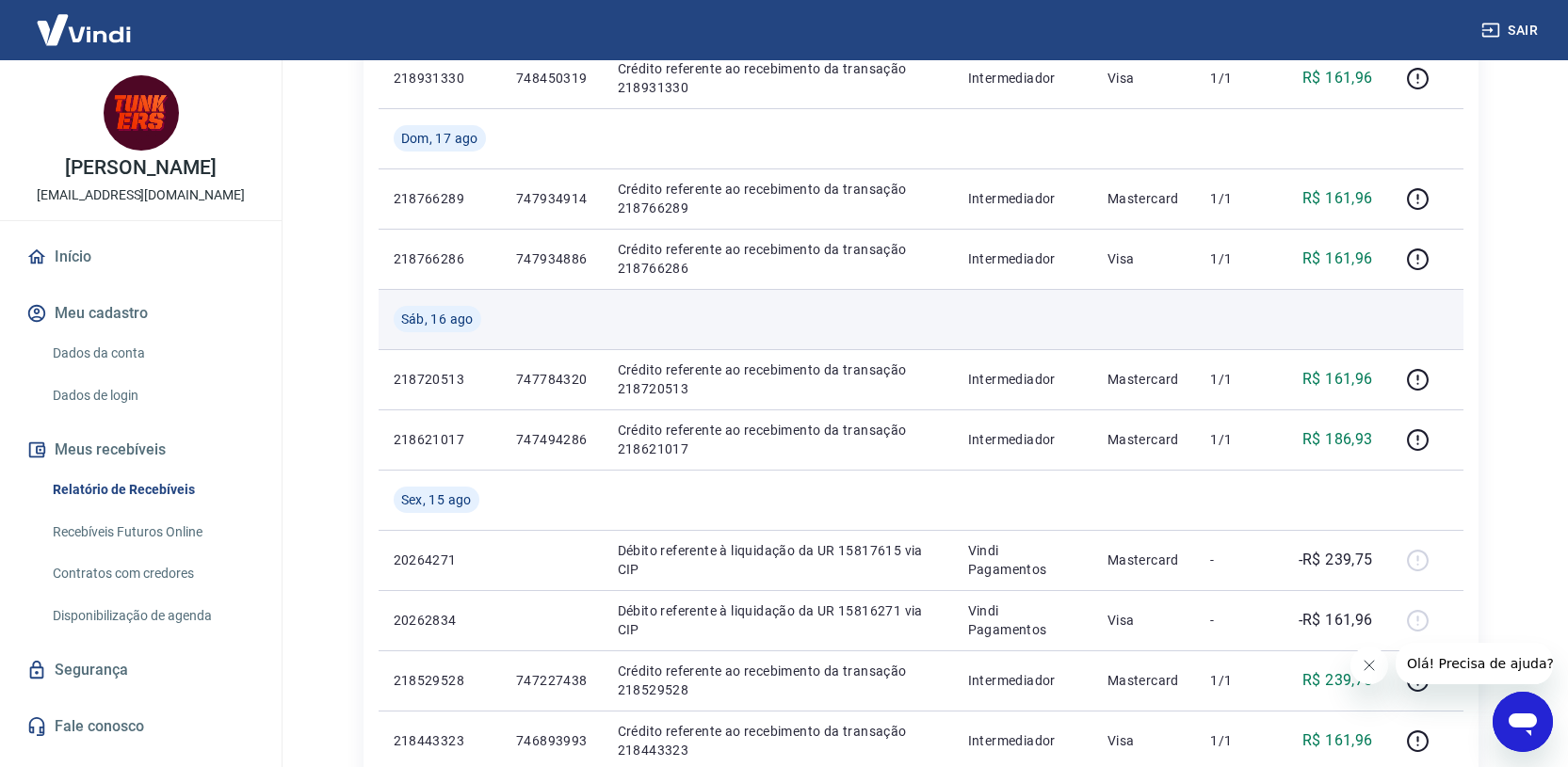
scroll to position [754, 0]
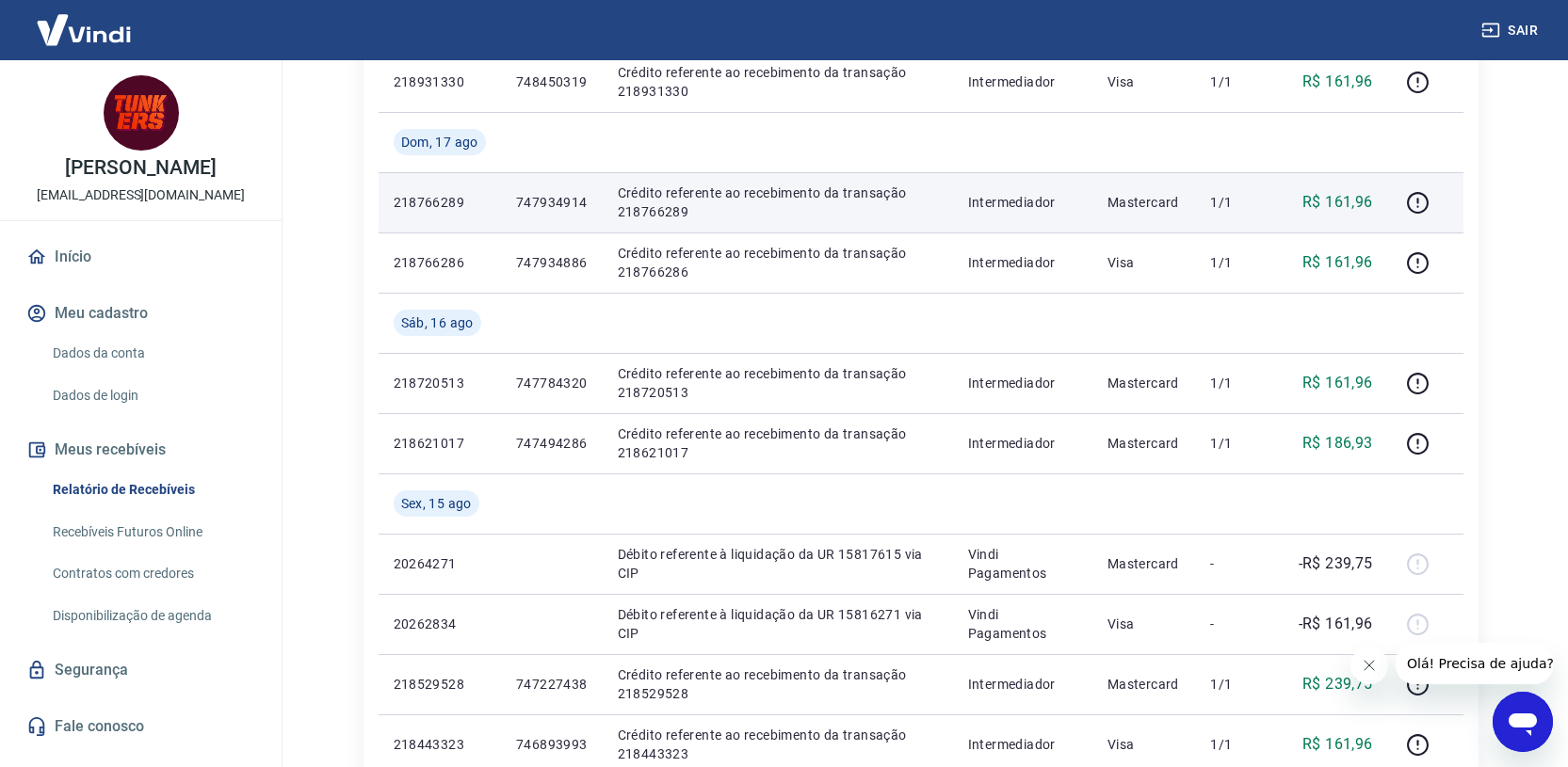
click at [1106, 206] on td "Mastercard" at bounding box center [1144, 202] width 103 height 60
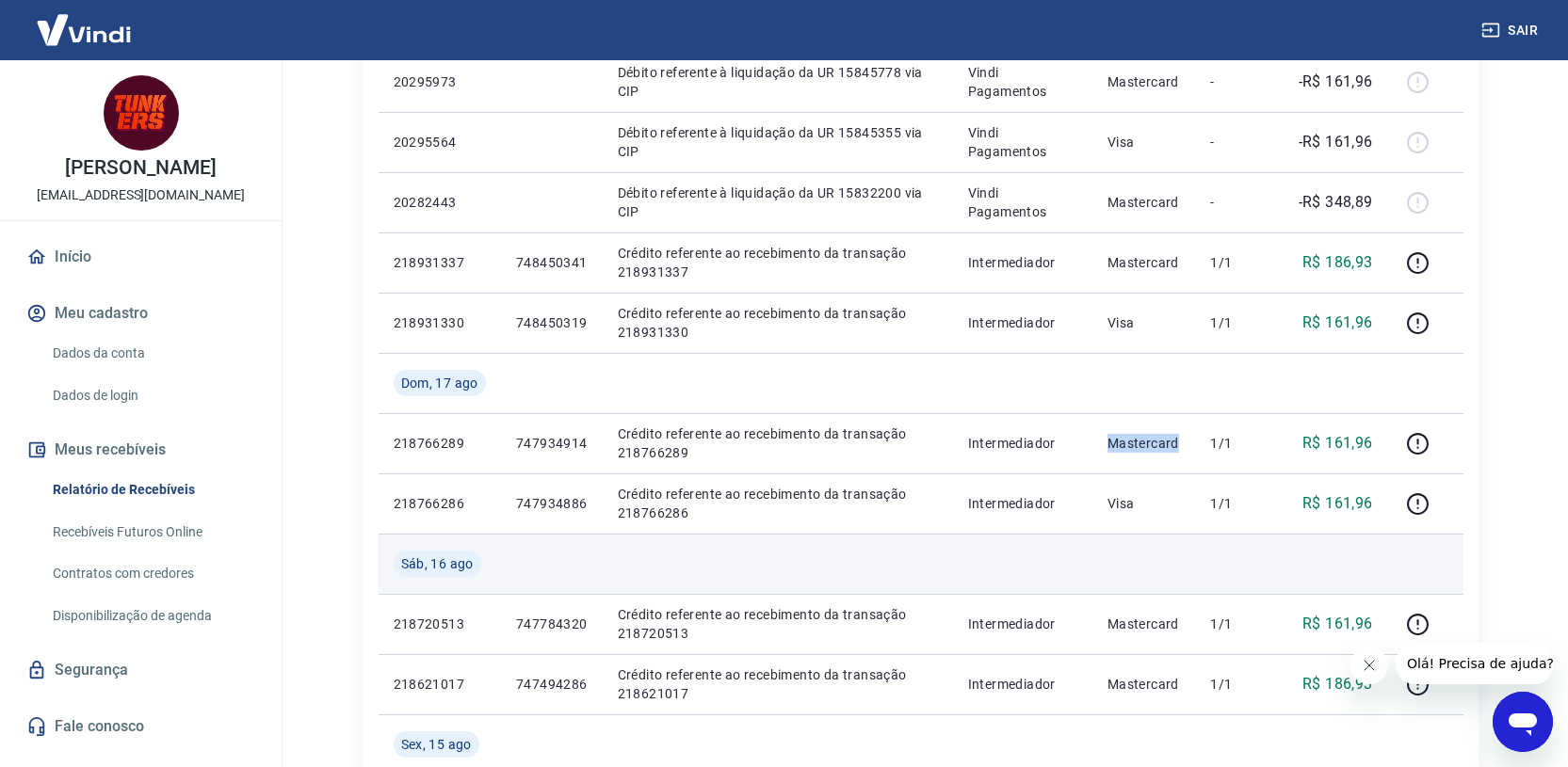
scroll to position [594, 0]
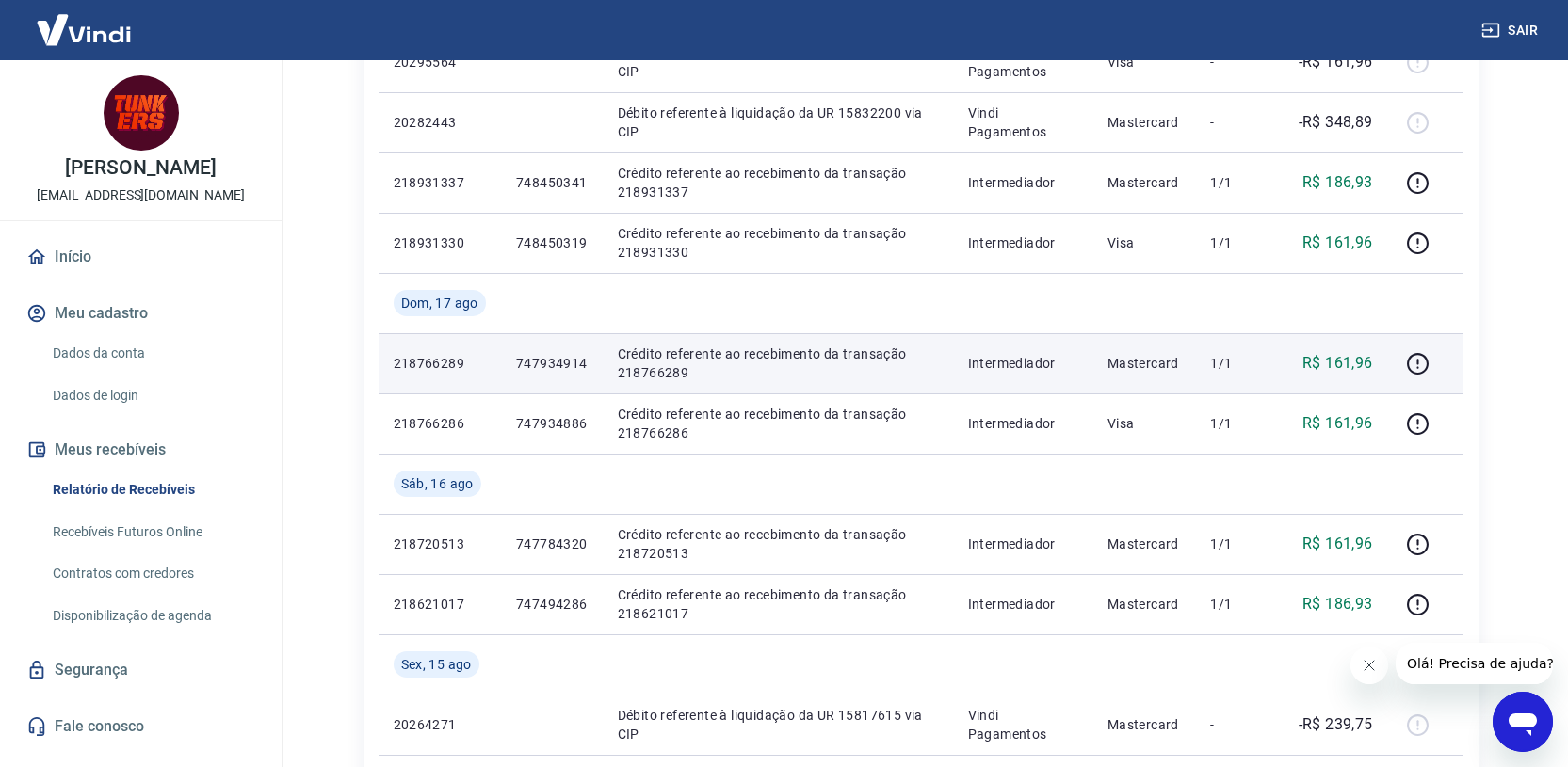
click at [419, 359] on p "218766289" at bounding box center [440, 363] width 92 height 18
click at [500, 368] on td "218766289" at bounding box center [440, 364] width 123 height 60
click at [663, 354] on p "Crédito referente ao recebimento da transação 218766289" at bounding box center [777, 363] width 320 height 38
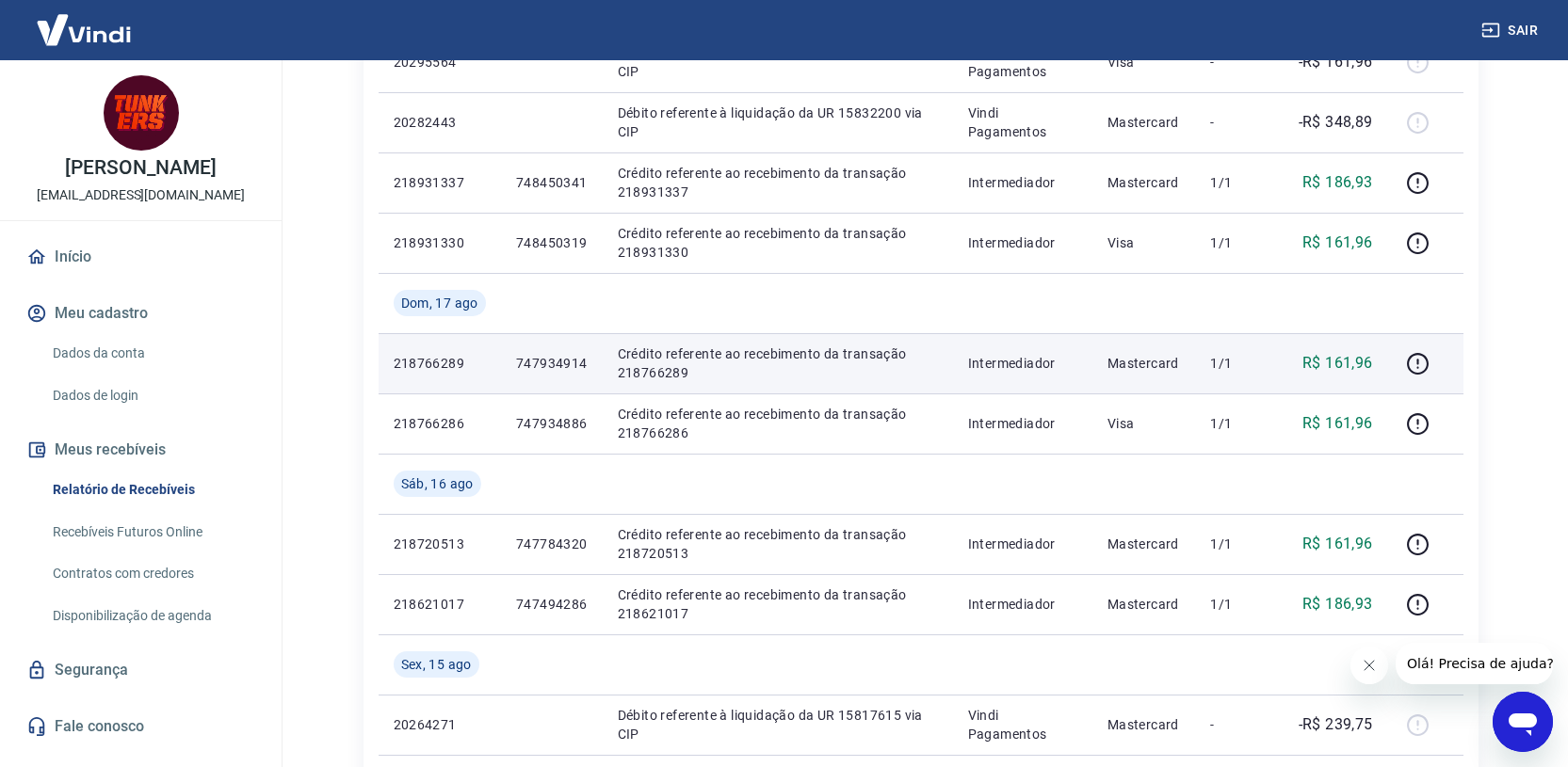
click at [979, 366] on p "Intermediador" at bounding box center [1022, 363] width 109 height 18
drag, startPoint x: 1233, startPoint y: 369, endPoint x: 1315, endPoint y: 374, distance: 82.2
click at [1235, 369] on p "1/1" at bounding box center [1237, 363] width 55 height 18
click at [1416, 366] on icon "button" at bounding box center [1417, 364] width 23 height 23
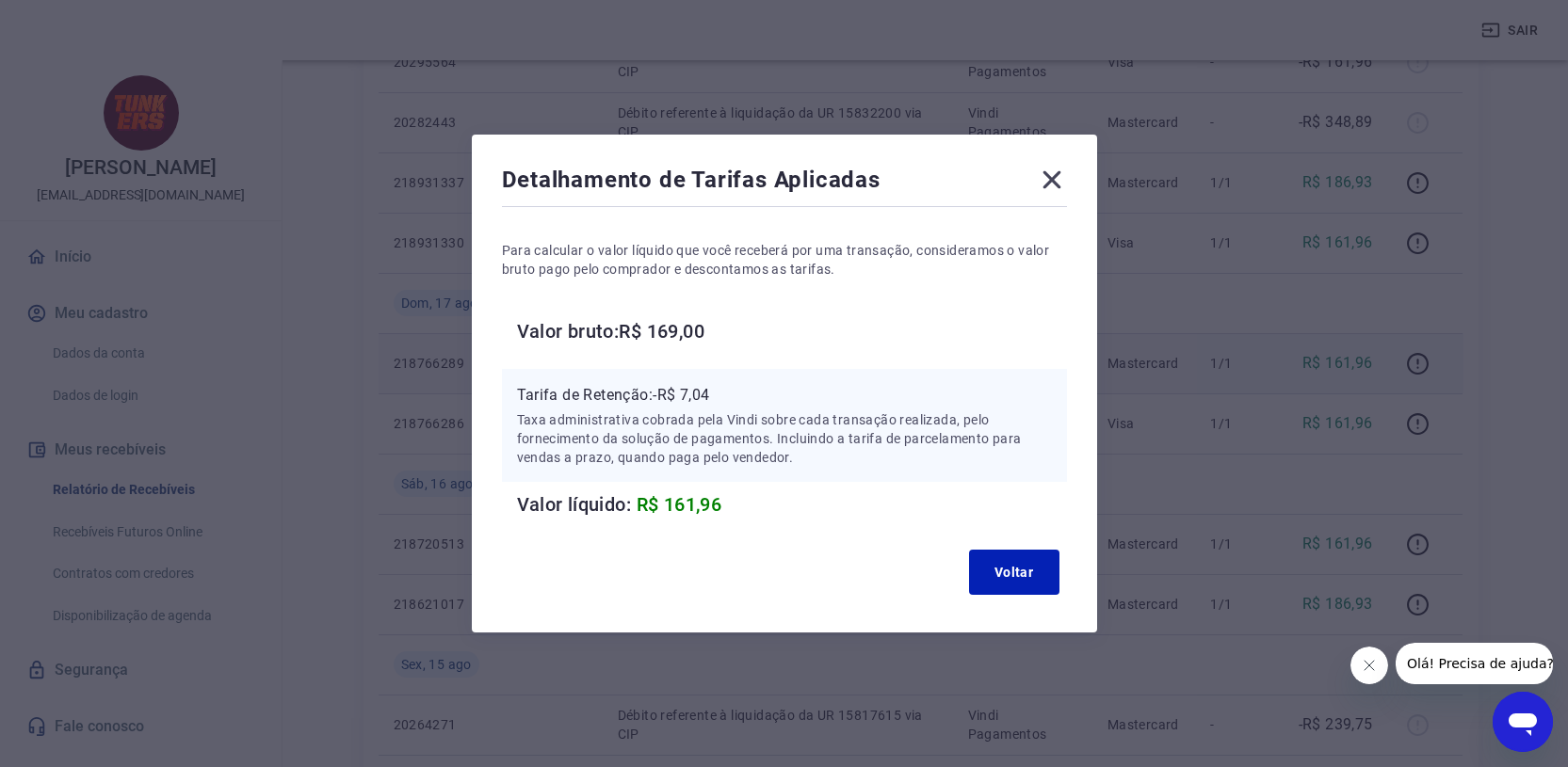
click at [832, 414] on p "Taxa administrativa cobrada pela Vindi sobre cada transação realizada, pelo for…" at bounding box center [785, 438] width 535 height 56
click at [992, 559] on button "Voltar" at bounding box center [1014, 572] width 90 height 45
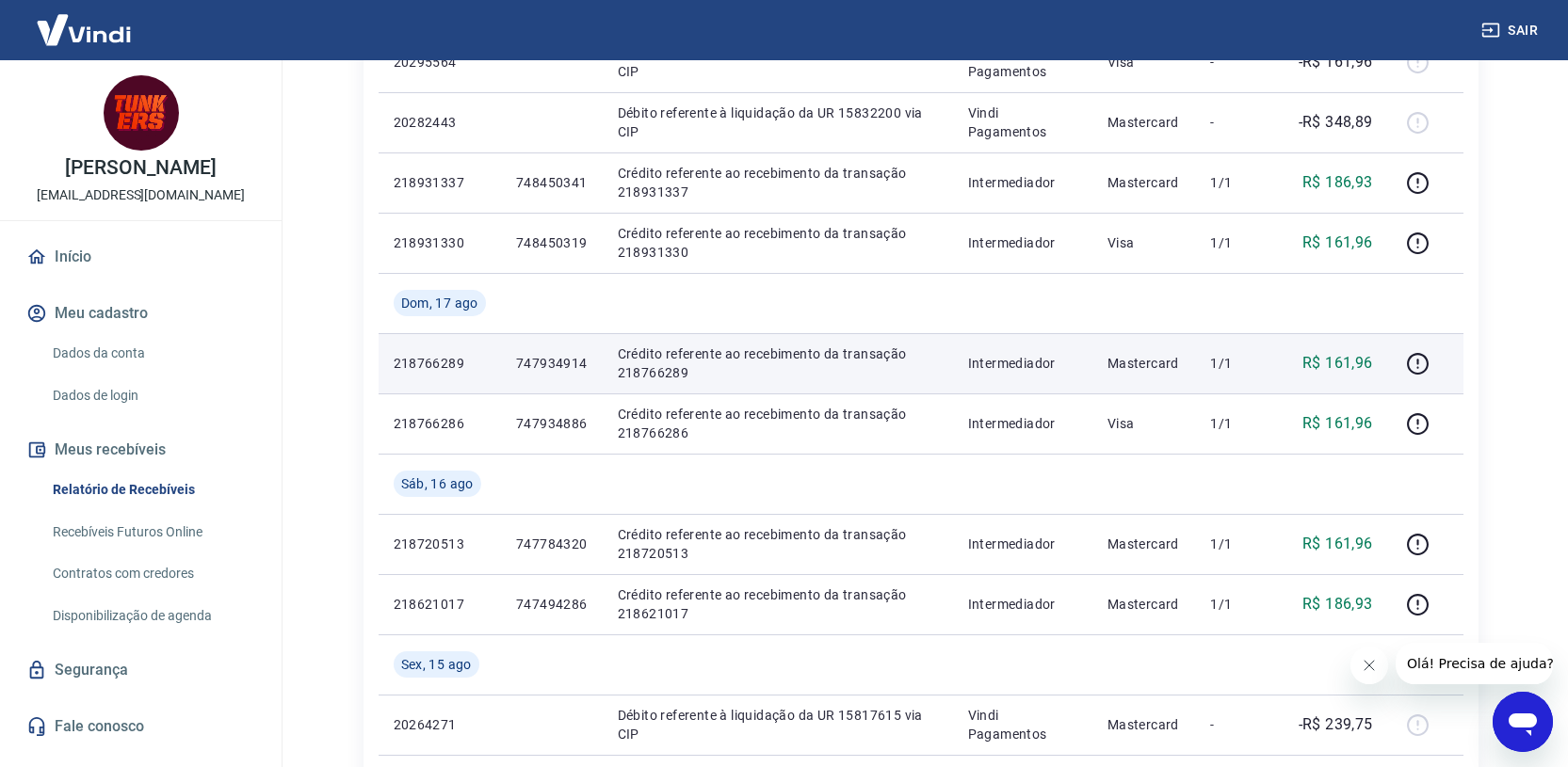
click at [43, 254] on icon at bounding box center [36, 257] width 17 height 15
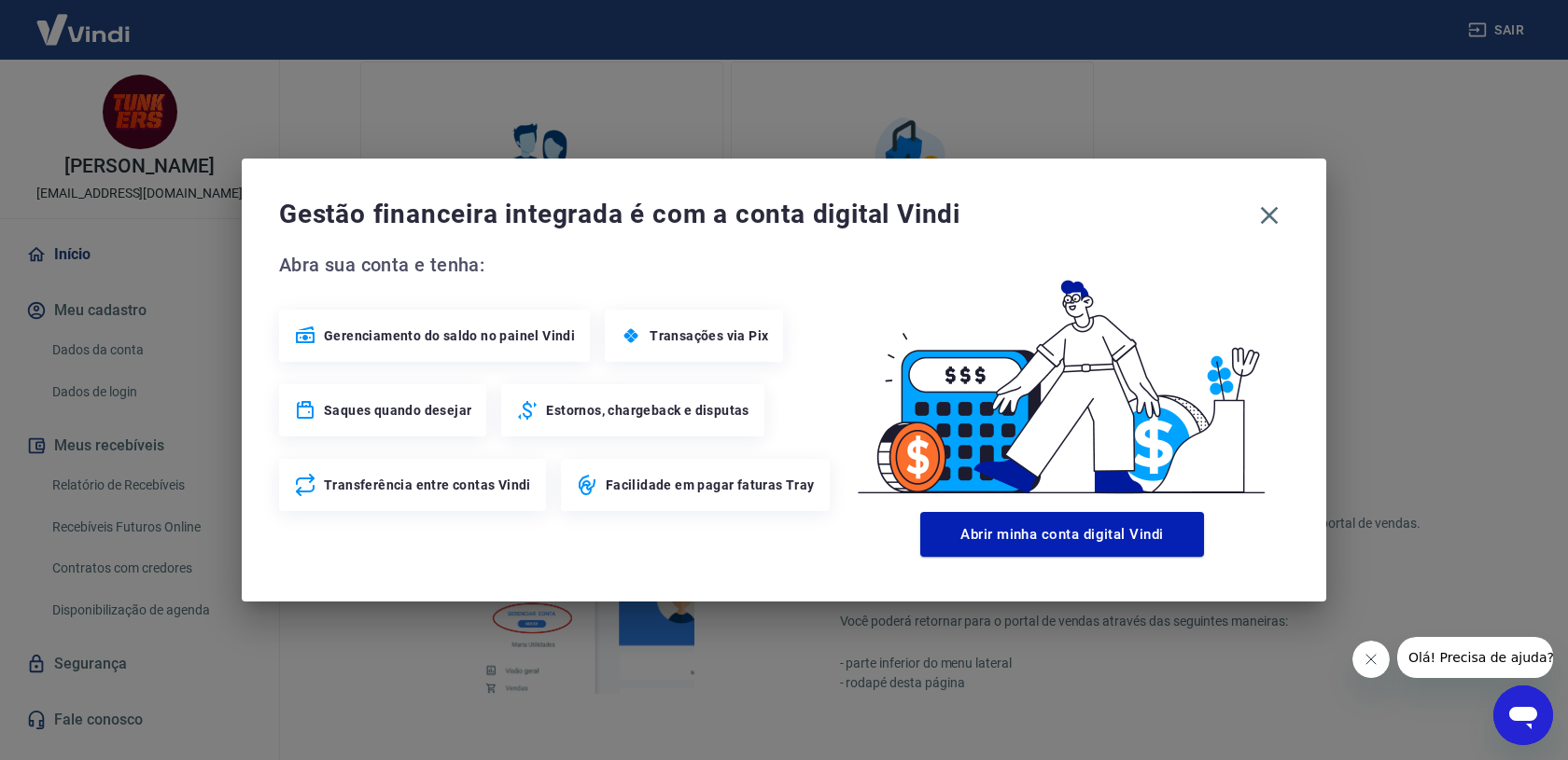
click at [595, 406] on span "Estornos, chargeback e disputas" at bounding box center [647, 409] width 202 height 18
click at [601, 414] on span "Estornos, chargeback e disputas" at bounding box center [647, 409] width 202 height 18
click at [519, 416] on icon at bounding box center [526, 409] width 22 height 22
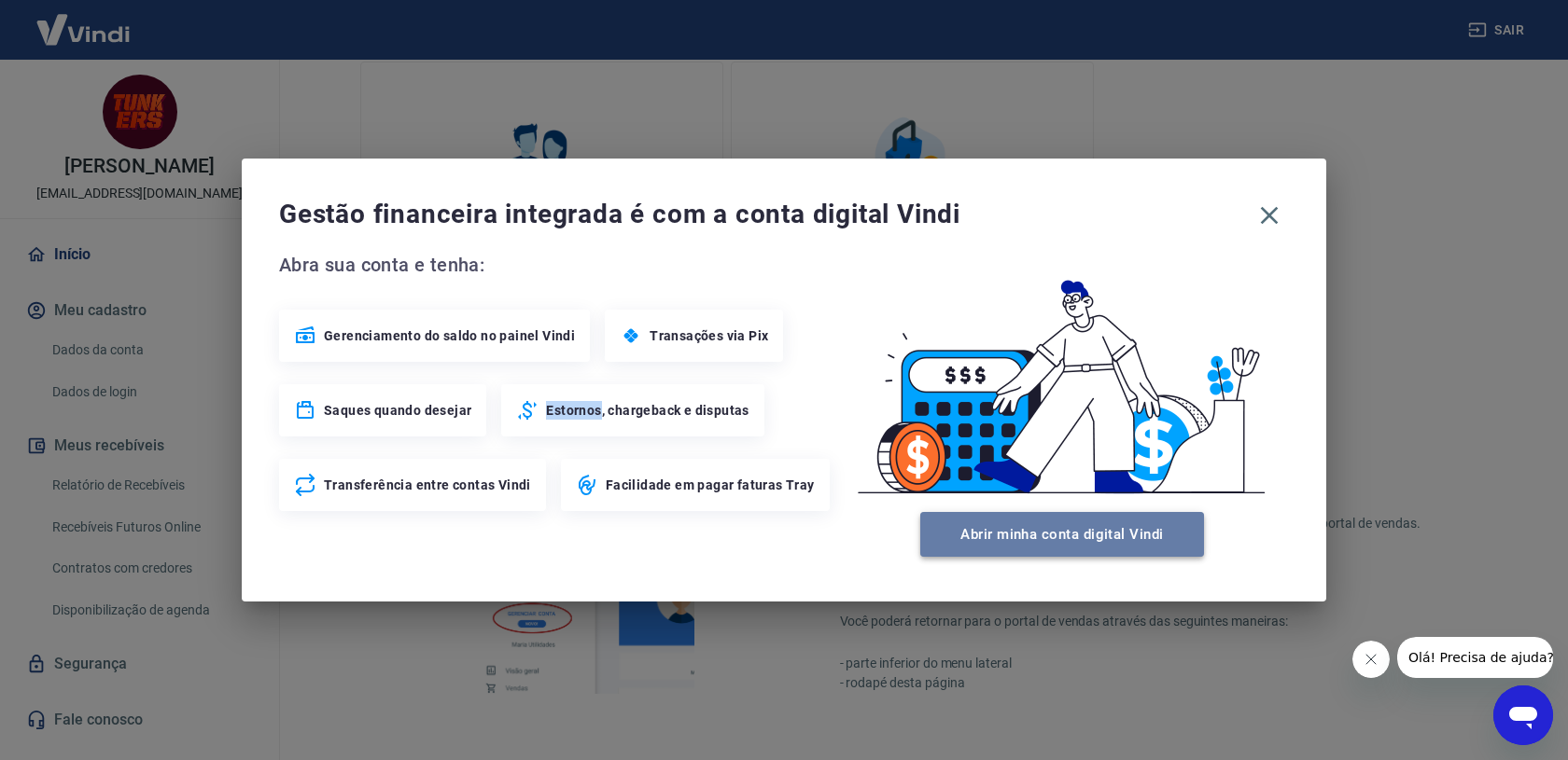
click at [1058, 522] on button "Abrir minha conta digital Vindi" at bounding box center [1062, 535] width 283 height 44
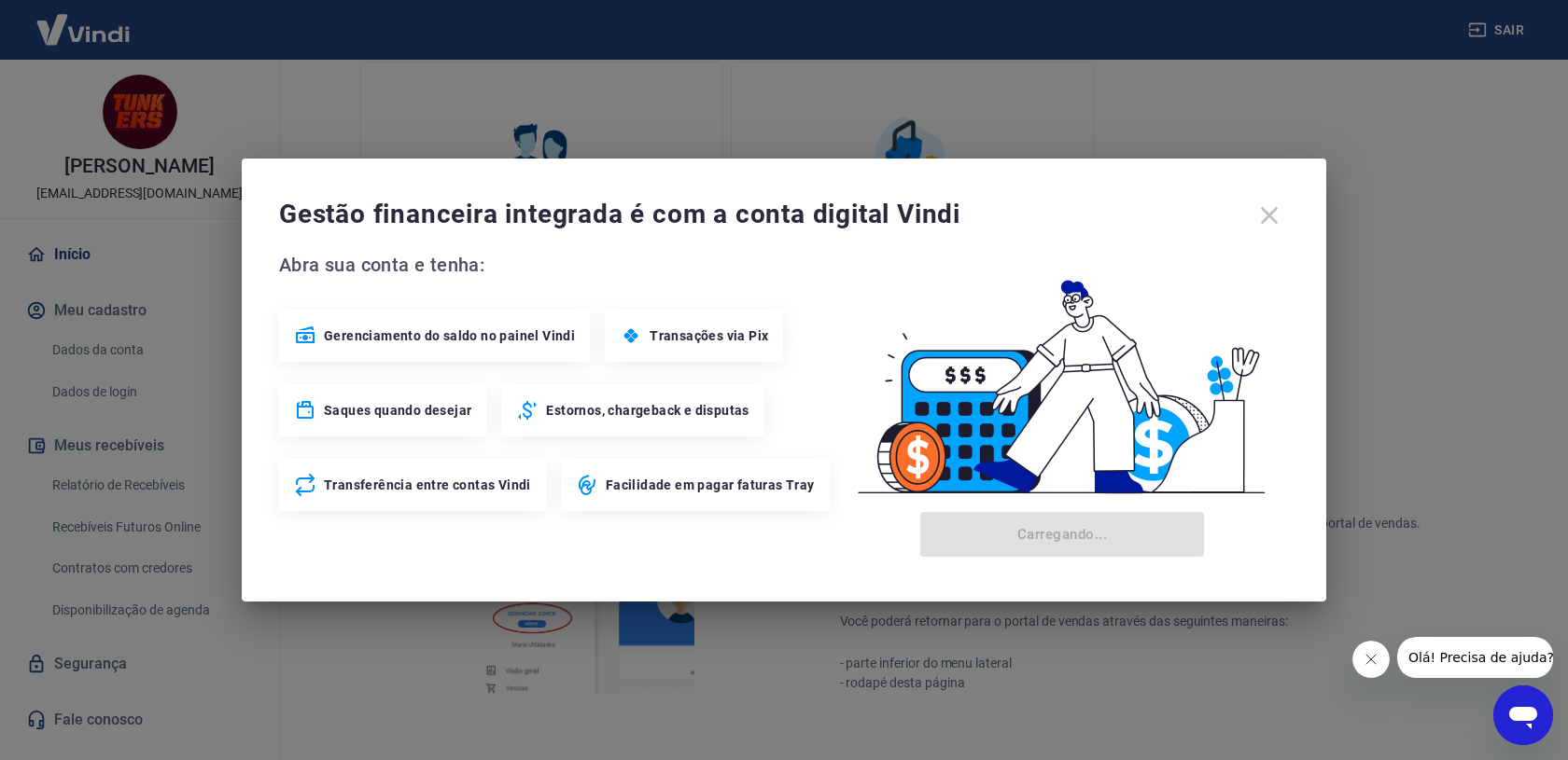
click at [1267, 214] on div "Gestão financeira integrada é com a conta digital Vindi" at bounding box center [784, 215] width 1010 height 39
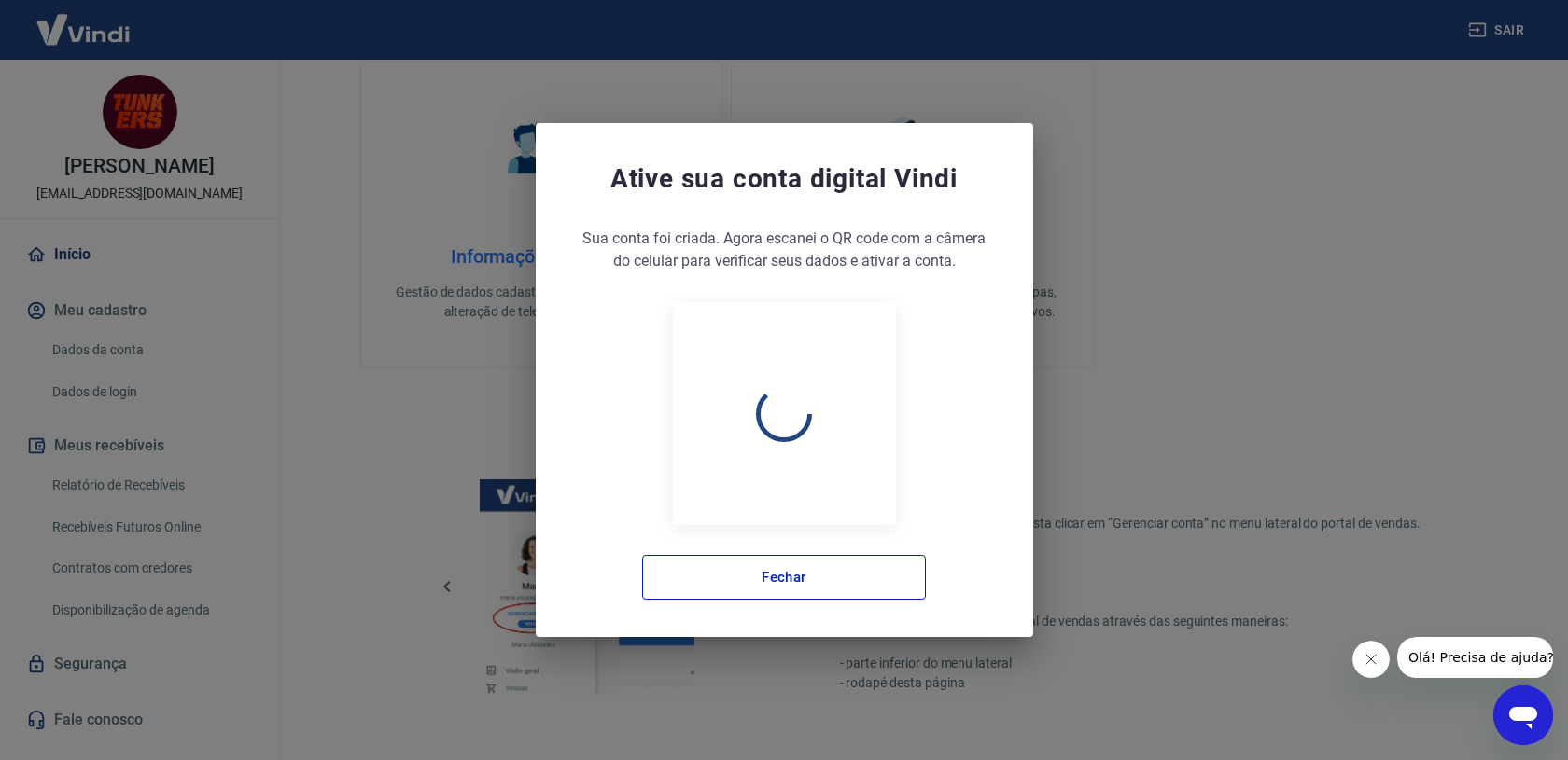
click at [1266, 201] on div "Ative sua conta digital Vindi Sua conta foi criada. Agora clique no botão abaix…" at bounding box center [784, 380] width 1568 height 760
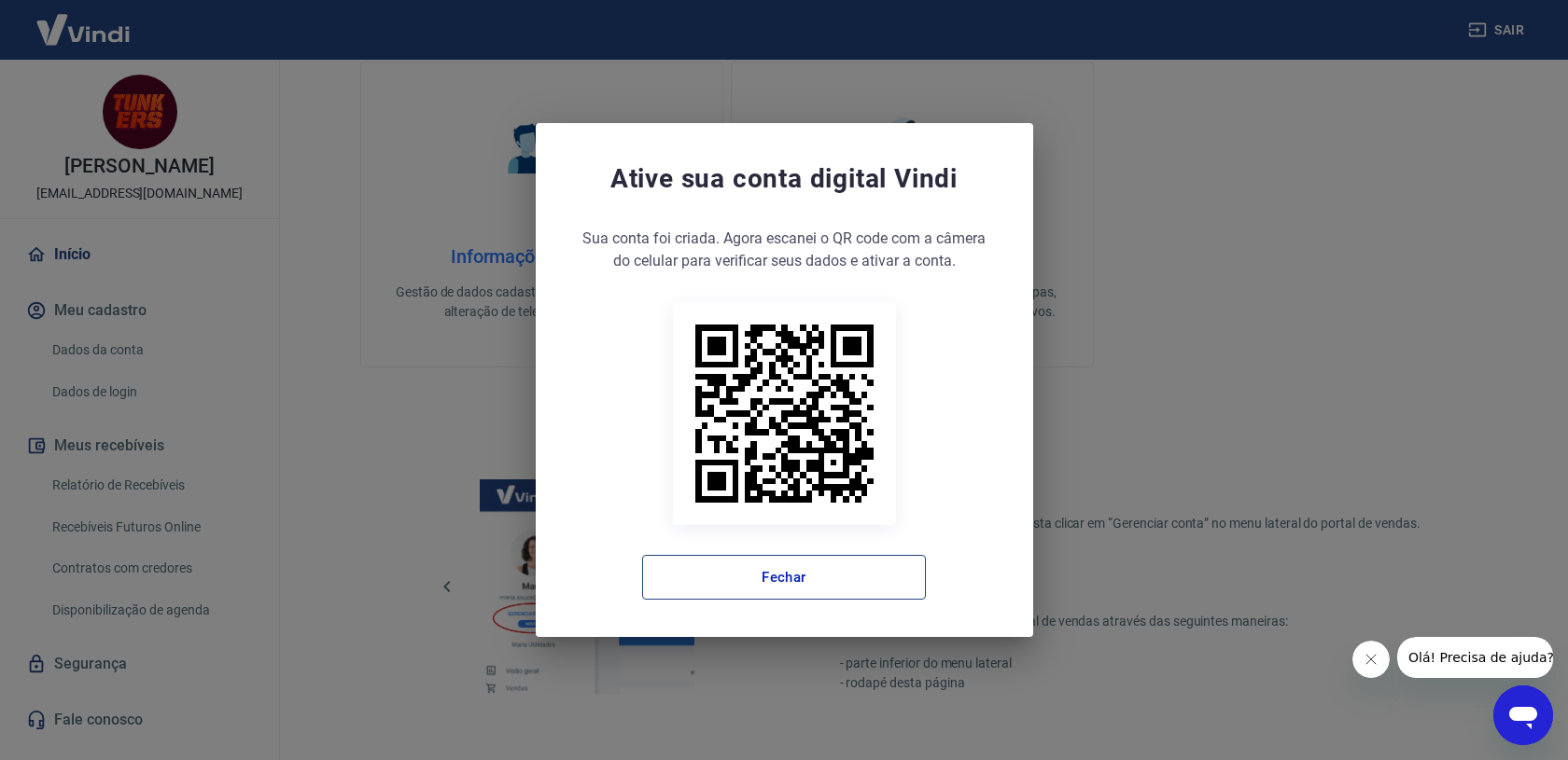
click at [866, 581] on button "Fechar" at bounding box center [784, 577] width 283 height 44
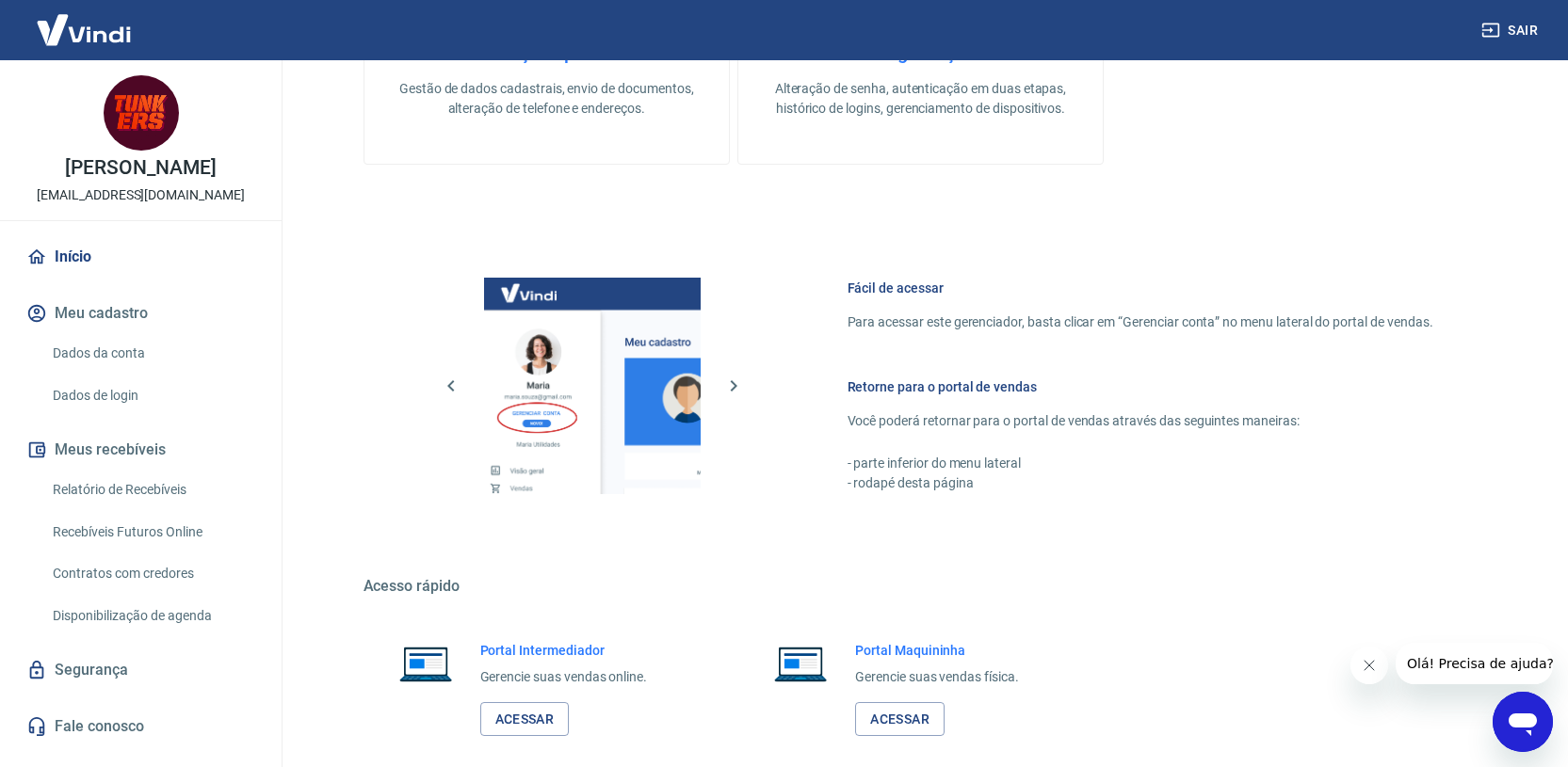
scroll to position [895, 0]
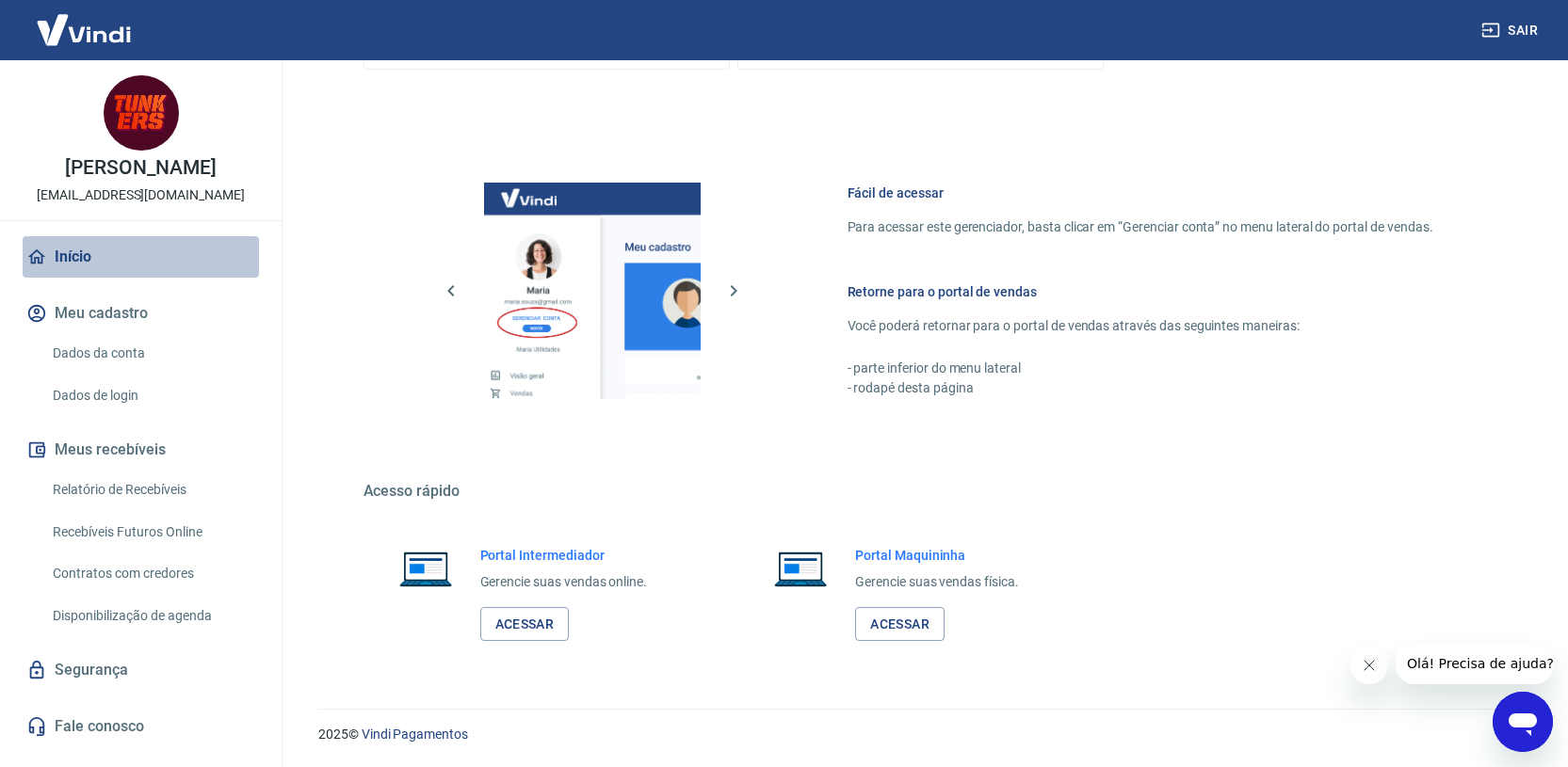
click at [50, 253] on link "Início" at bounding box center [140, 257] width 236 height 42
click at [136, 138] on img at bounding box center [140, 112] width 75 height 75
click at [140, 167] on p "Vinicius Finozzi" at bounding box center [140, 168] width 151 height 19
click at [136, 199] on p "tunkerscf@gmail.com" at bounding box center [141, 195] width 208 height 19
click at [76, 19] on img at bounding box center [84, 29] width 123 height 57
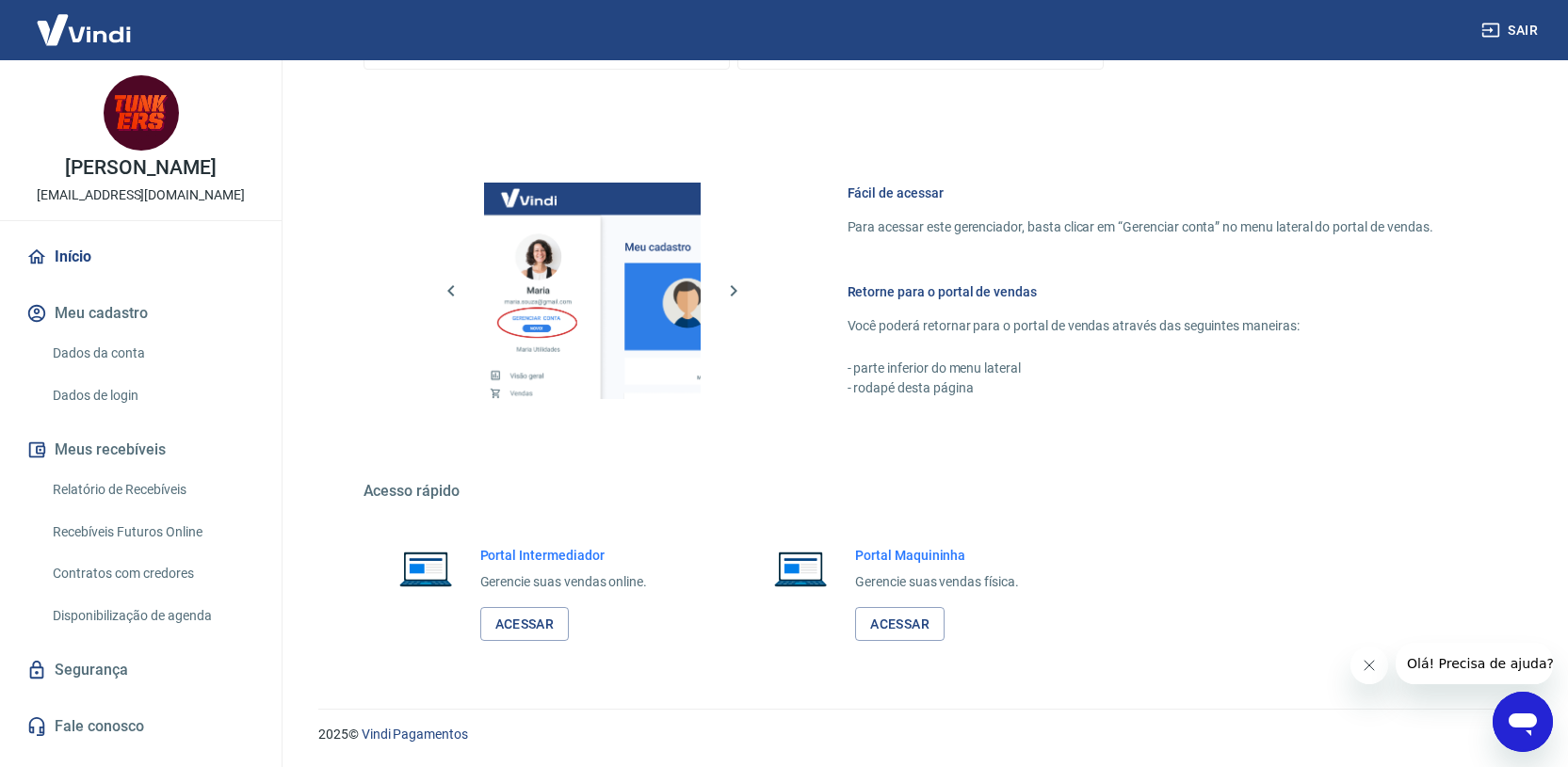
click at [78, 30] on img at bounding box center [84, 29] width 123 height 57
click at [78, 34] on img at bounding box center [84, 29] width 123 height 57
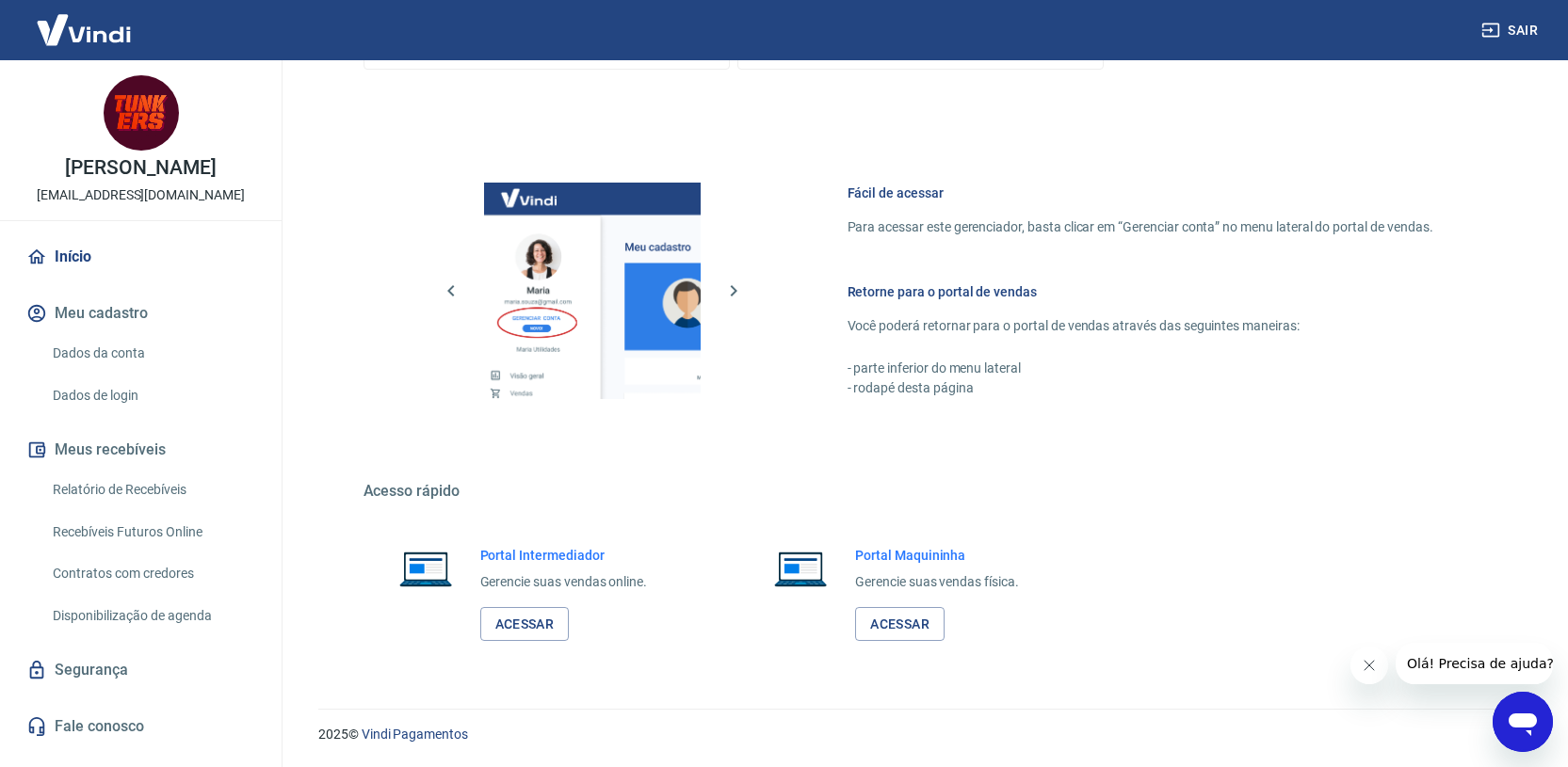
click at [78, 34] on img at bounding box center [84, 29] width 123 height 57
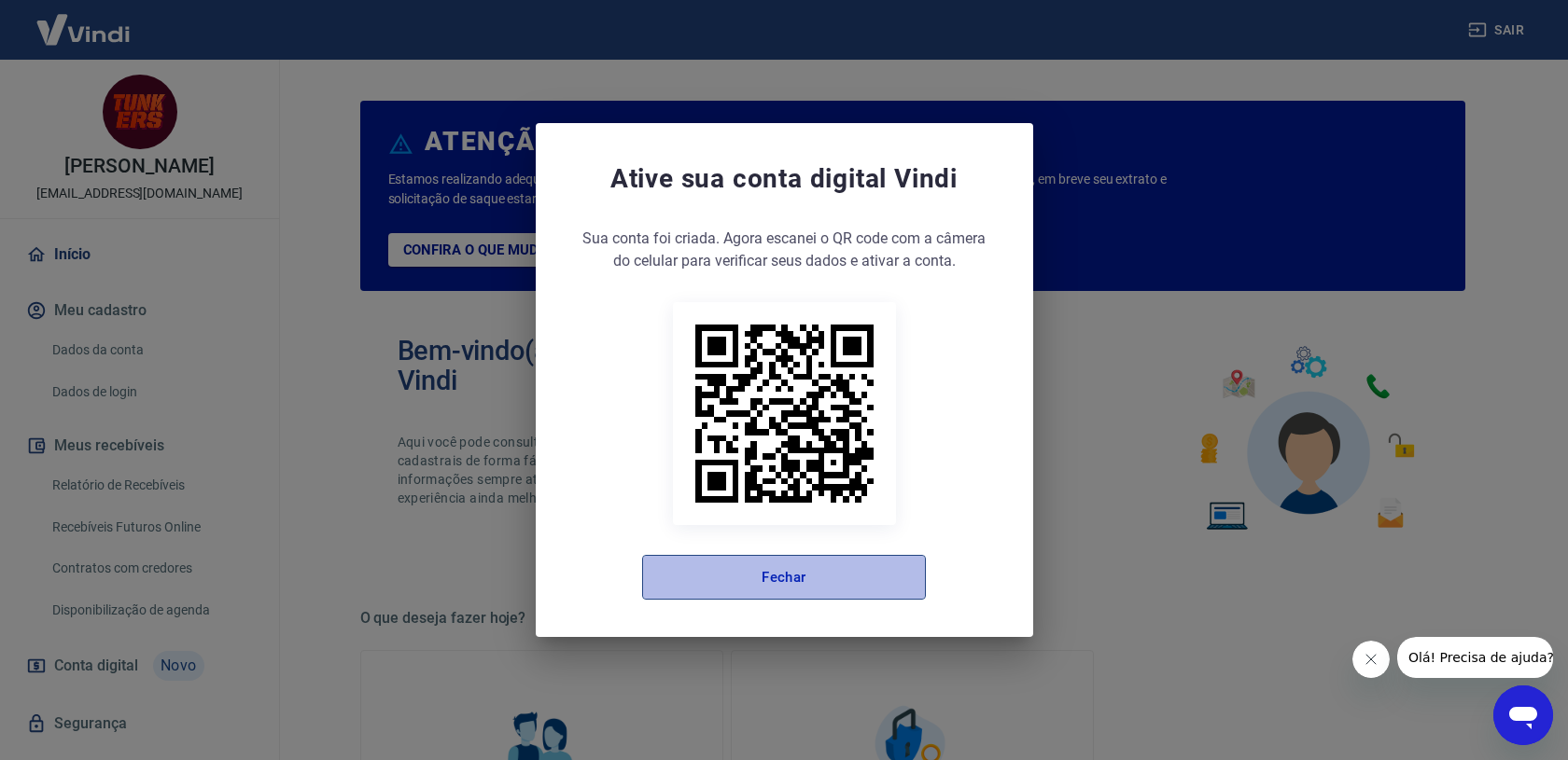
click at [787, 573] on button "Fechar" at bounding box center [784, 577] width 283 height 44
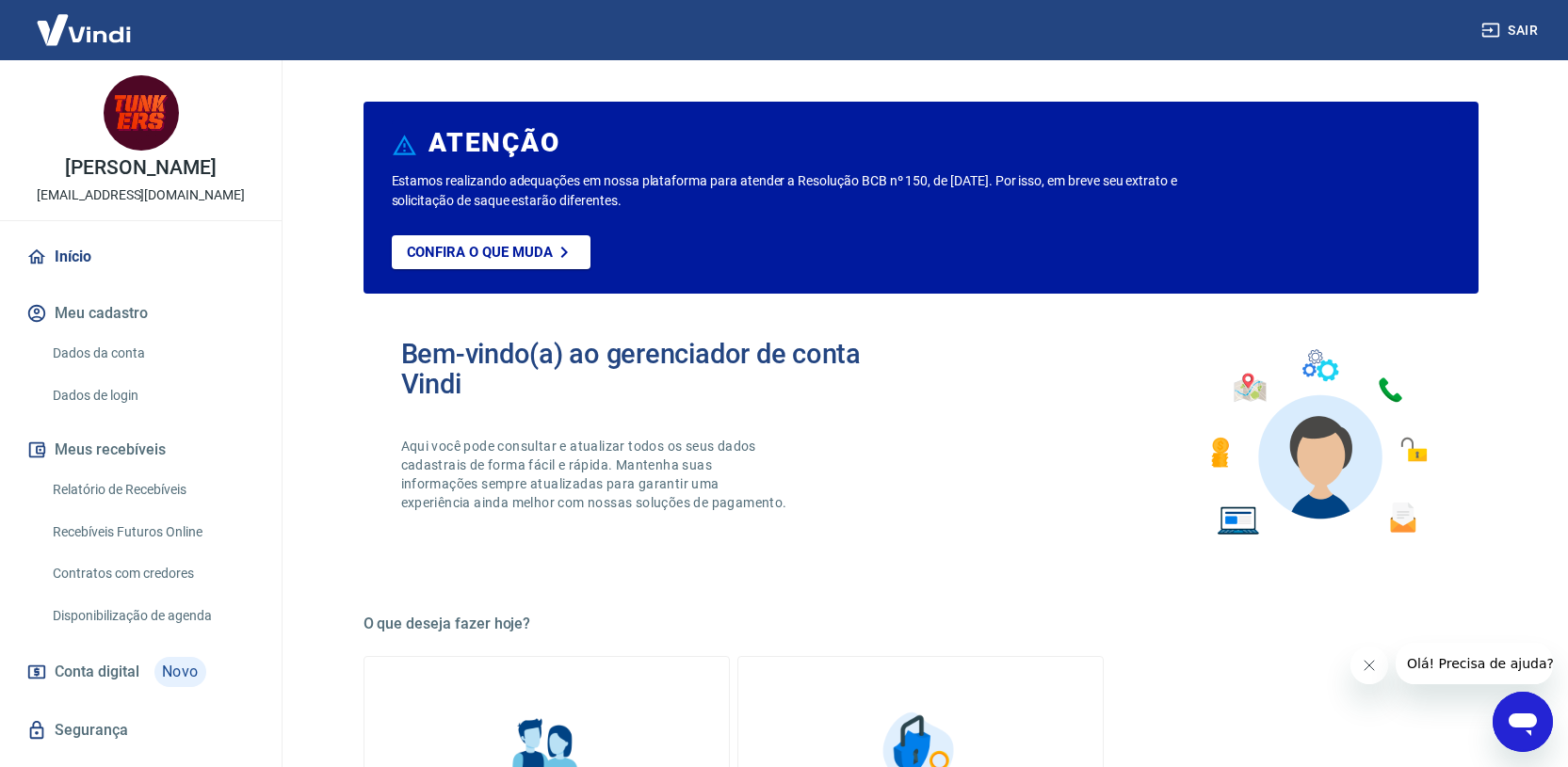
click at [128, 132] on img at bounding box center [140, 112] width 75 height 75
click at [131, 193] on p "[EMAIL_ADDRESS][DOMAIN_NAME]" at bounding box center [141, 195] width 208 height 19
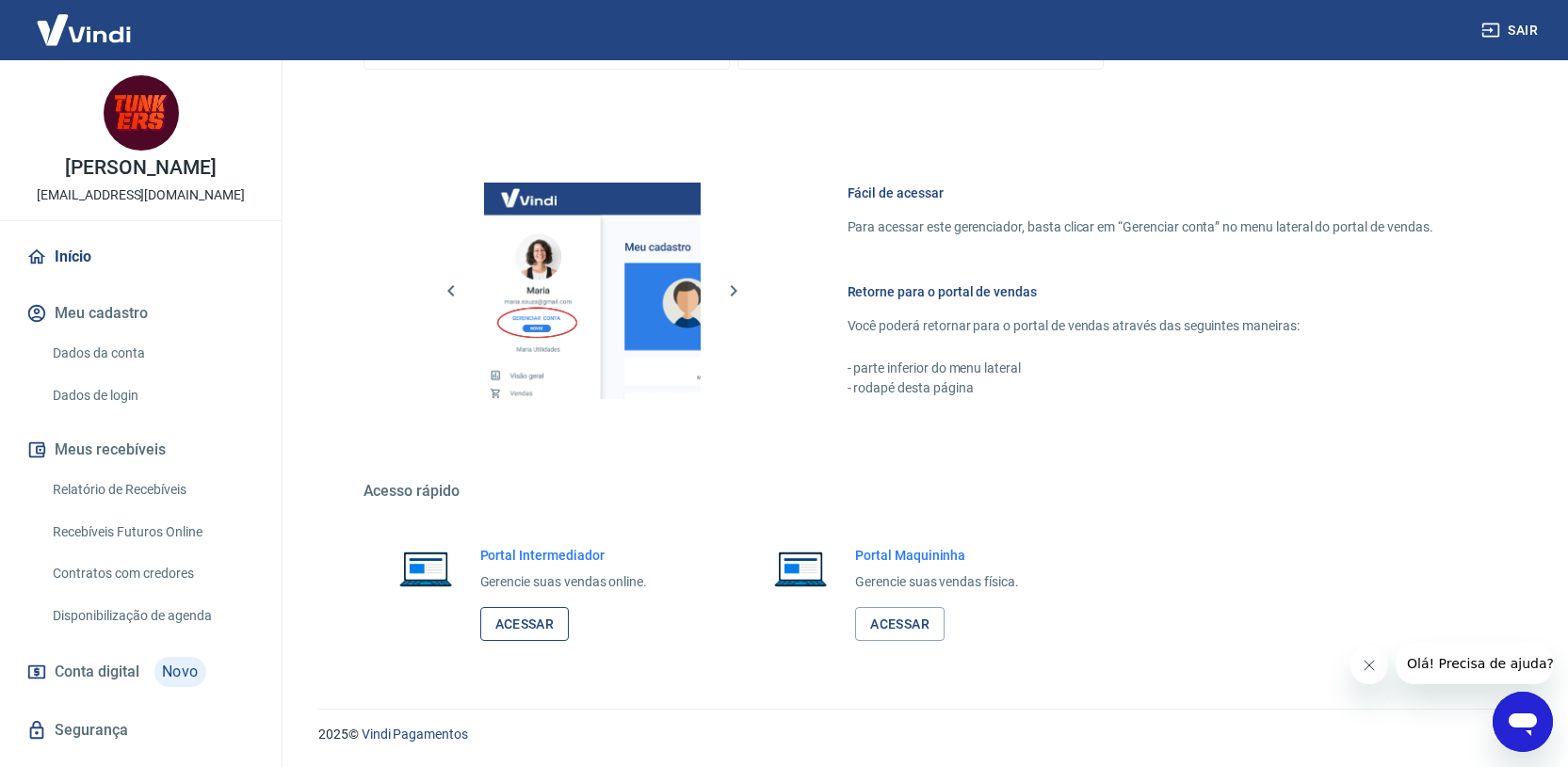
click at [531, 625] on link "Acessar" at bounding box center [525, 624] width 89 height 35
